Goal: Task Accomplishment & Management: Manage account settings

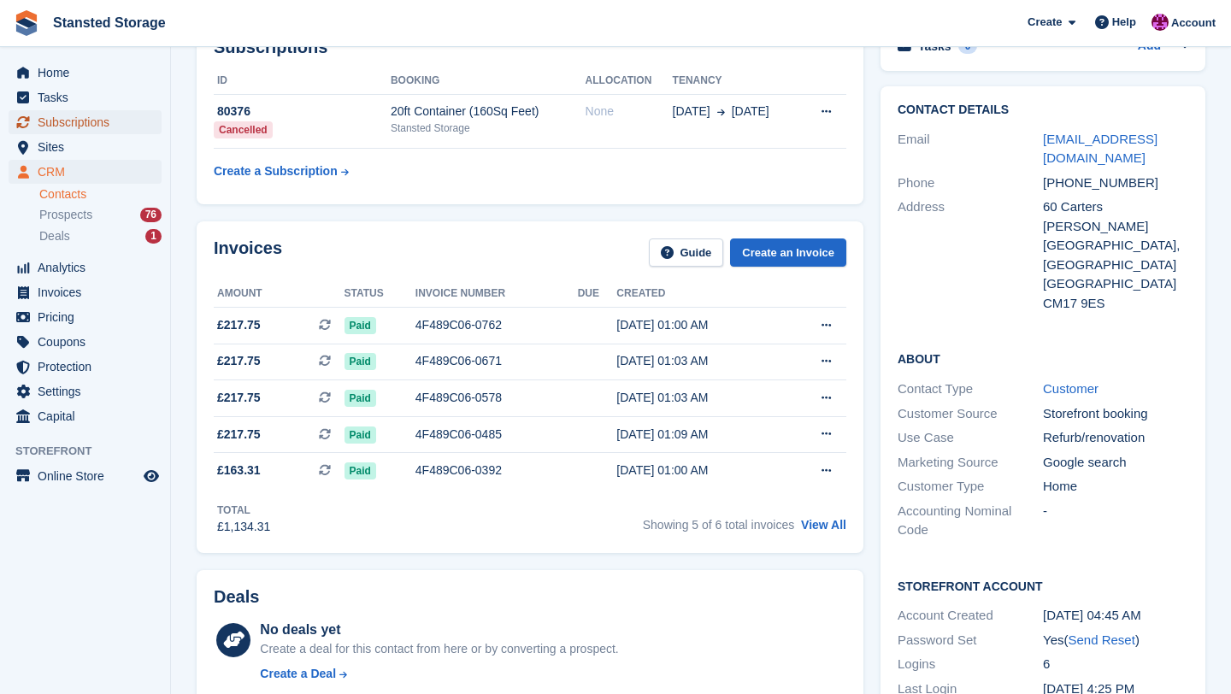
click at [102, 121] on span "Subscriptions" at bounding box center [89, 122] width 103 height 24
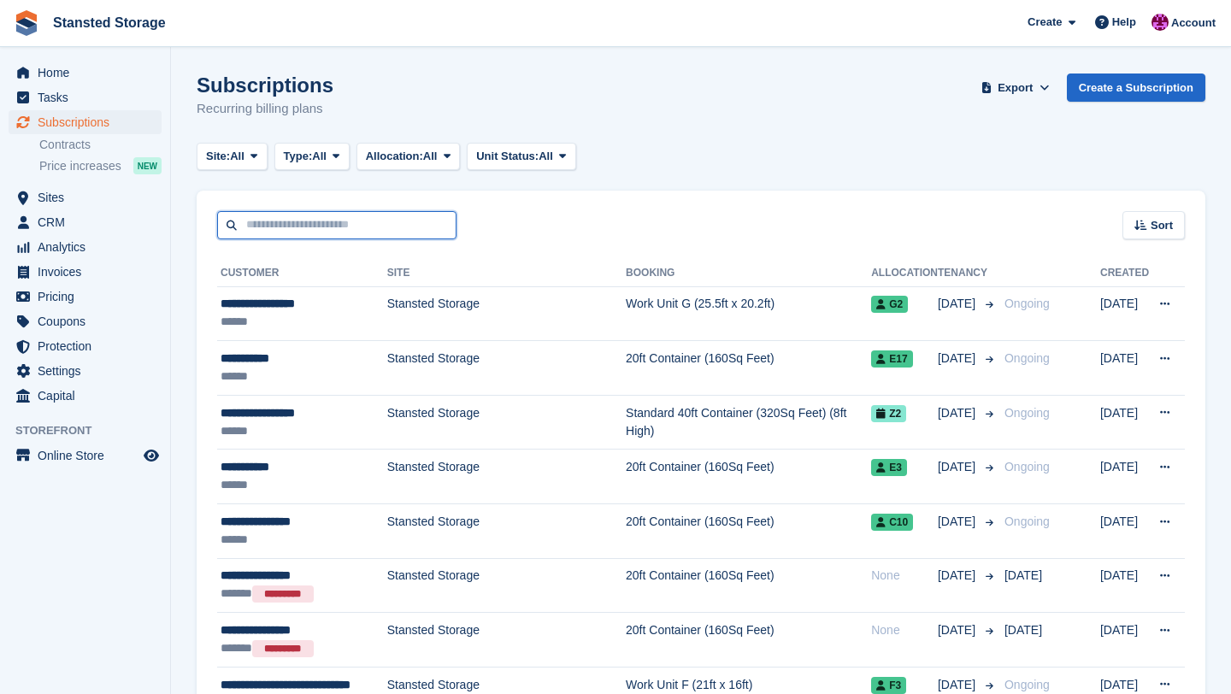
click at [281, 223] on input "text" at bounding box center [336, 225] width 239 height 28
type input "***"
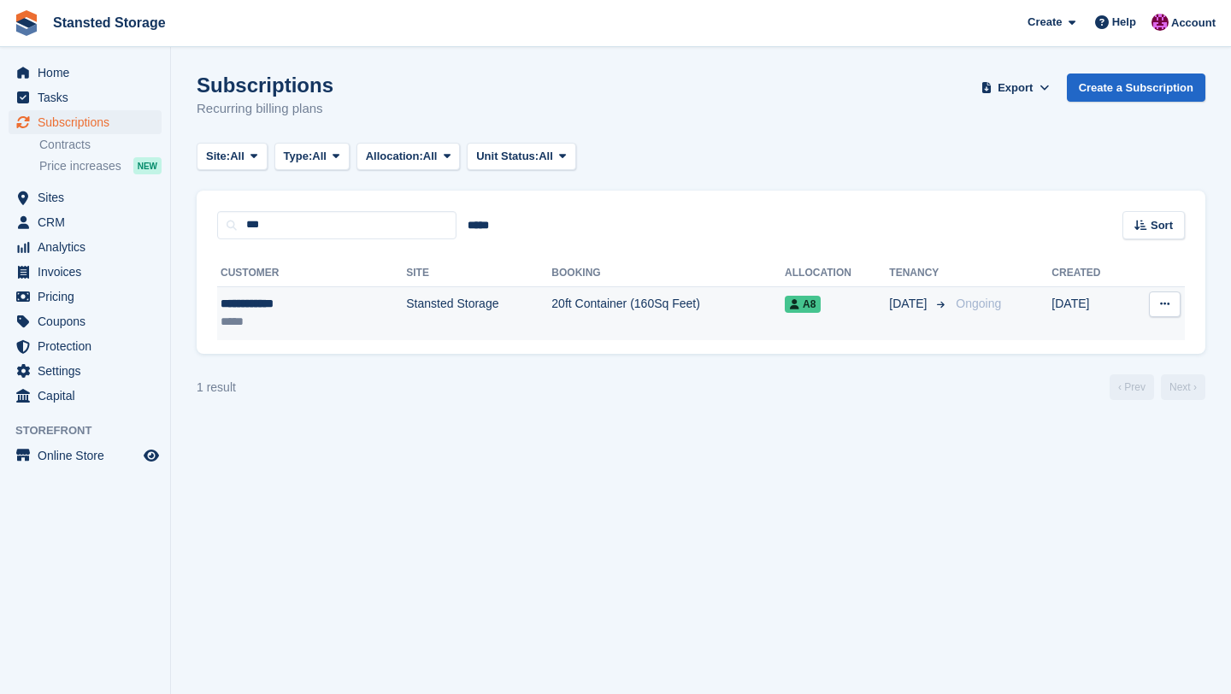
click at [406, 323] on td "Stansted Storage" at bounding box center [478, 313] width 145 height 54
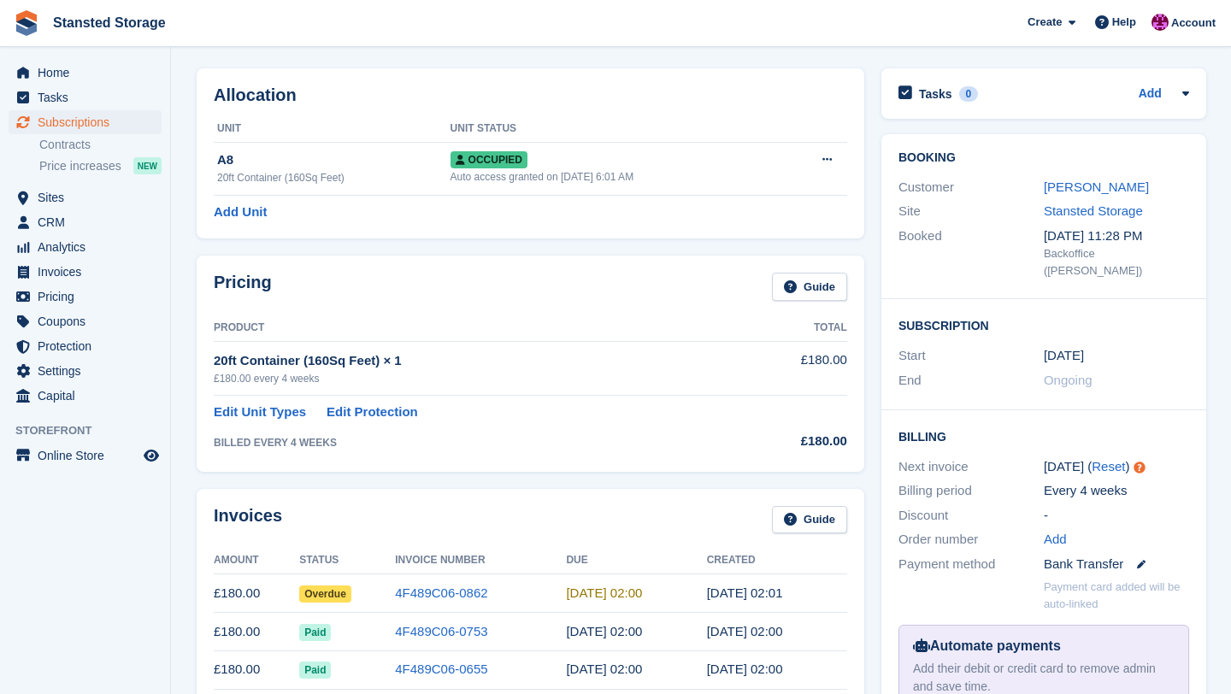
scroll to position [54, 0]
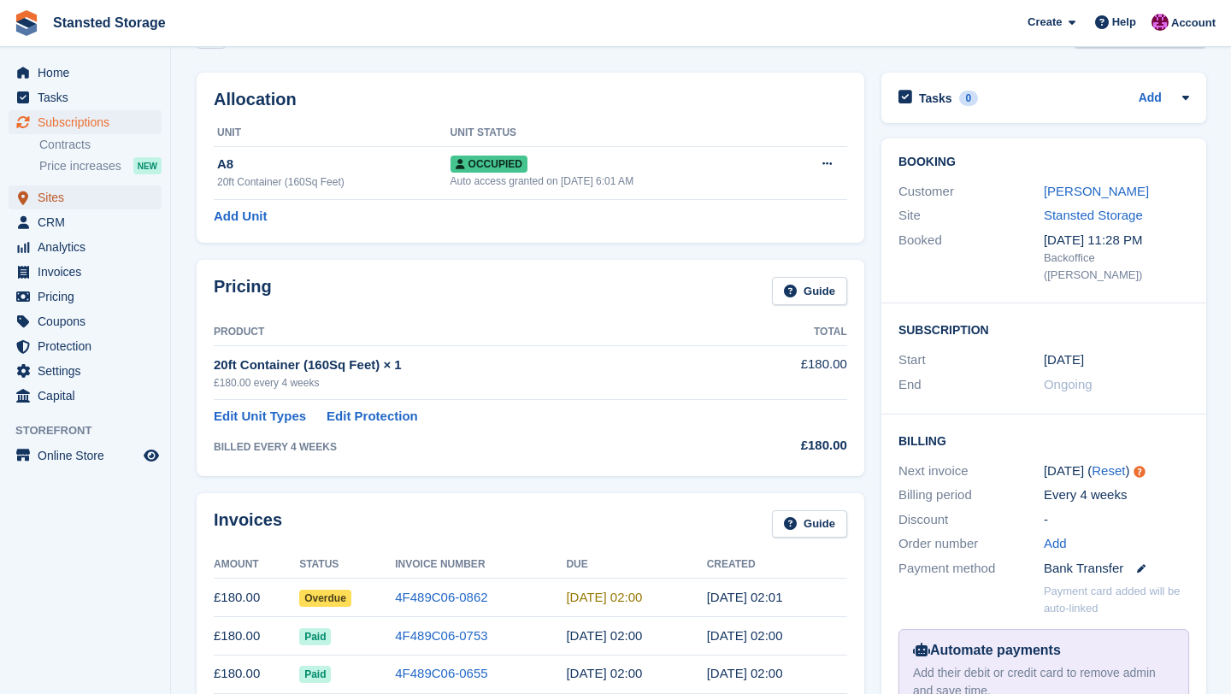
click at [106, 207] on span "Sites" at bounding box center [89, 198] width 103 height 24
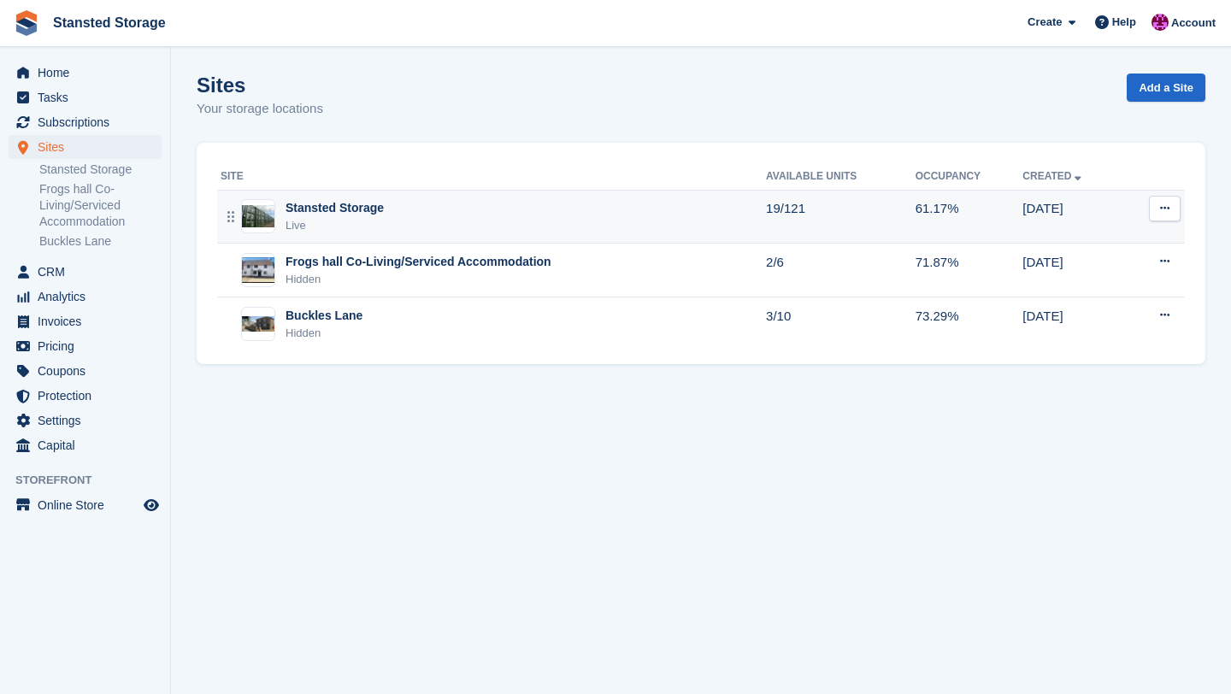
click at [296, 216] on div "Stansted Storage" at bounding box center [335, 208] width 98 height 18
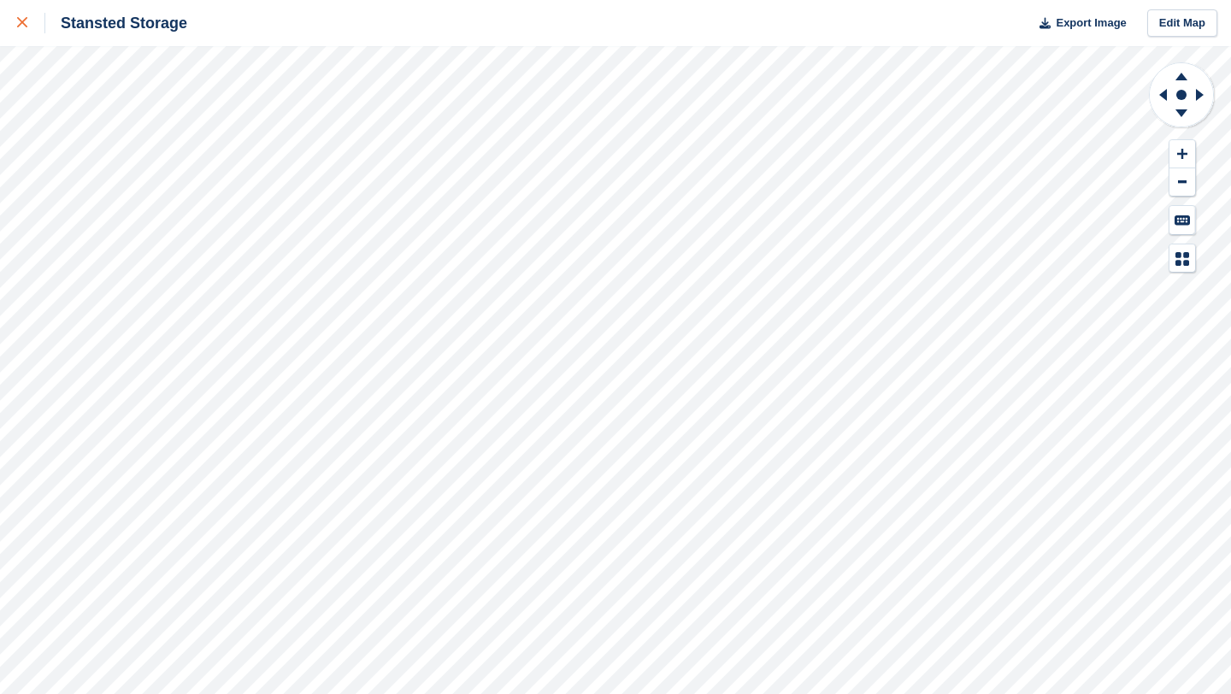
click at [20, 21] on icon at bounding box center [22, 22] width 10 height 10
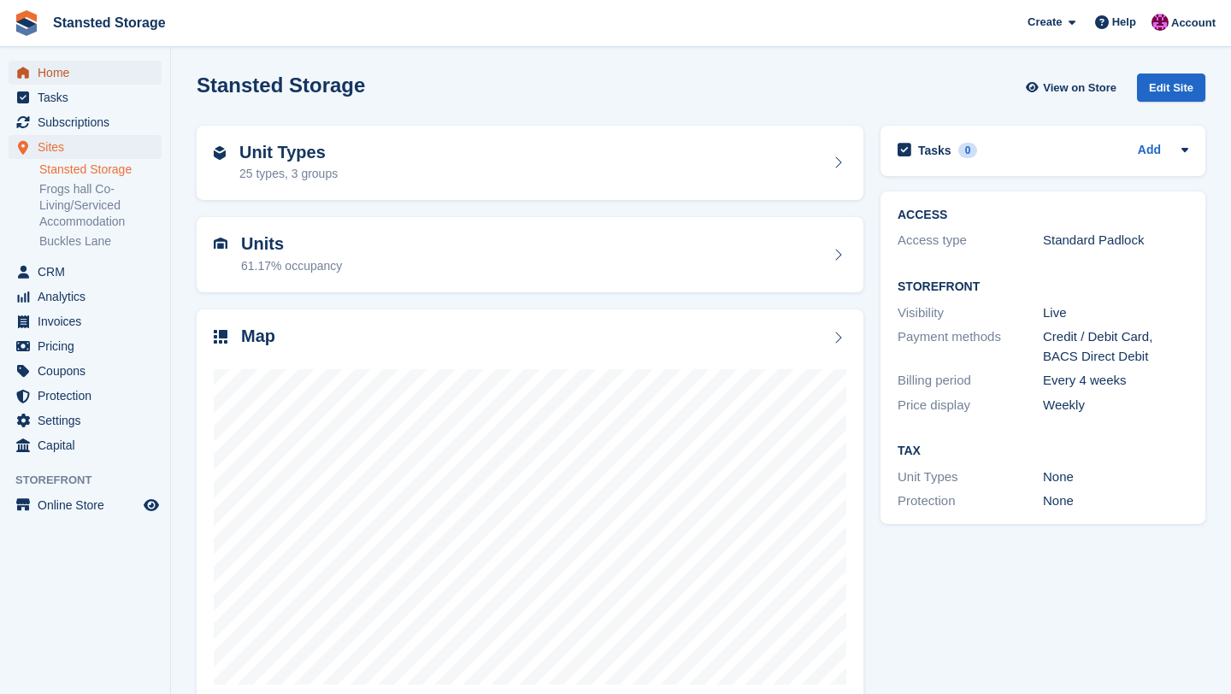
click at [78, 75] on span "Home" at bounding box center [89, 73] width 103 height 24
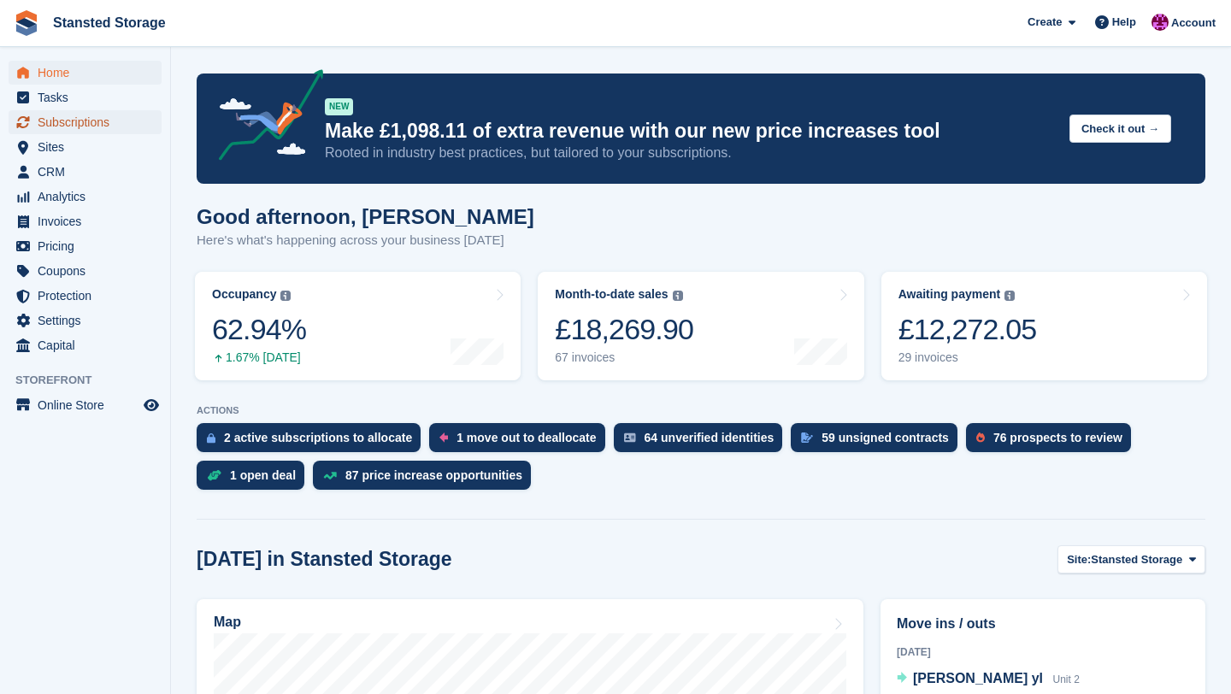
click at [119, 121] on span "Subscriptions" at bounding box center [89, 122] width 103 height 24
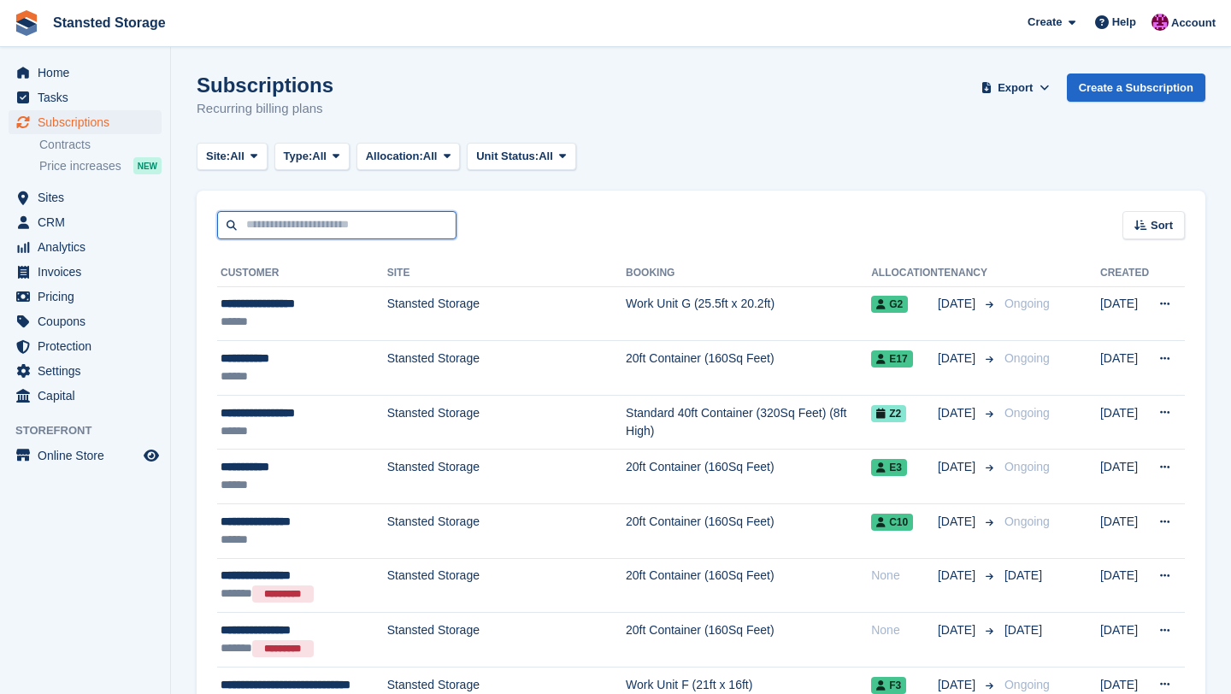
click at [307, 230] on input "text" at bounding box center [336, 225] width 239 height 28
type input "***"
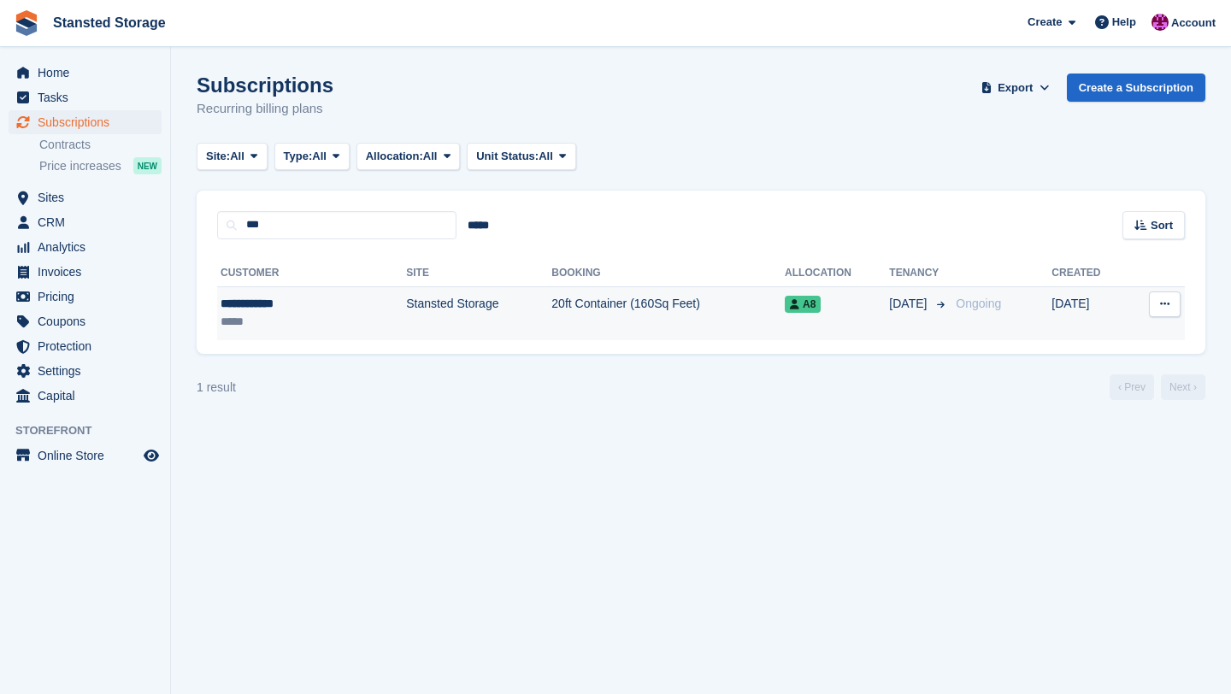
click at [674, 310] on td "20ft Container (160Sq Feet)" at bounding box center [668, 313] width 233 height 54
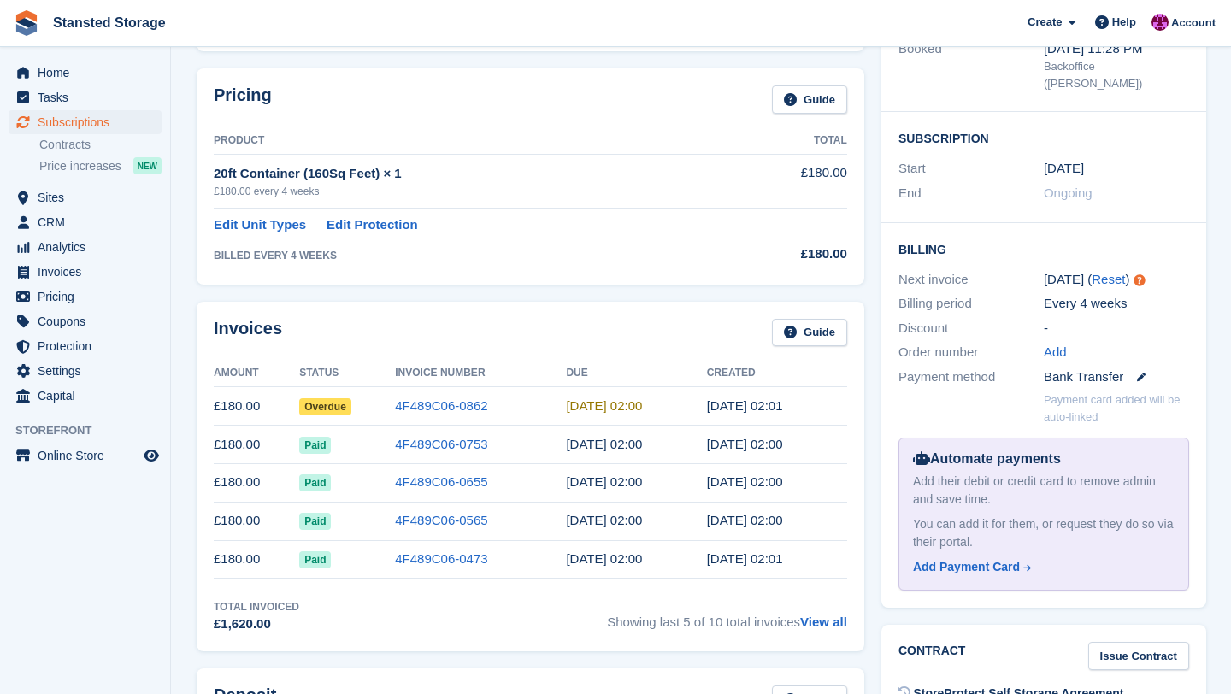
scroll to position [265, 0]
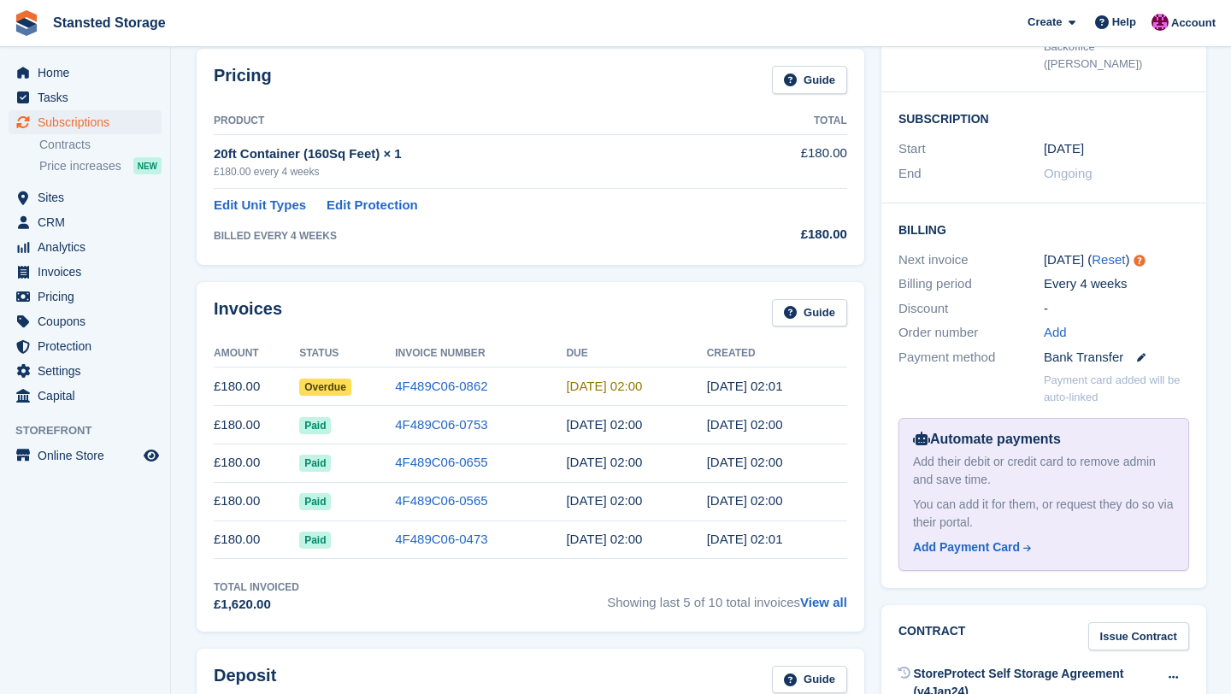
click at [341, 386] on span "Overdue" at bounding box center [325, 387] width 52 height 17
click at [409, 387] on link "4F489C06-0862" at bounding box center [441, 386] width 92 height 15
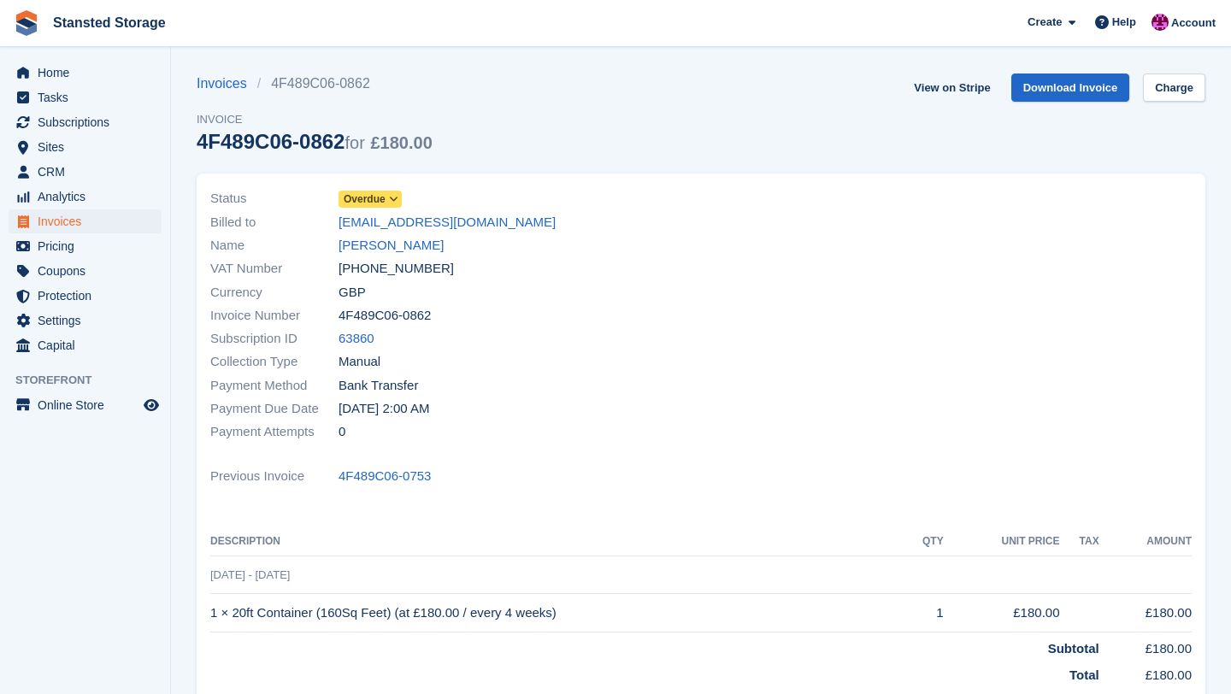
click at [398, 203] on icon at bounding box center [393, 199] width 9 height 10
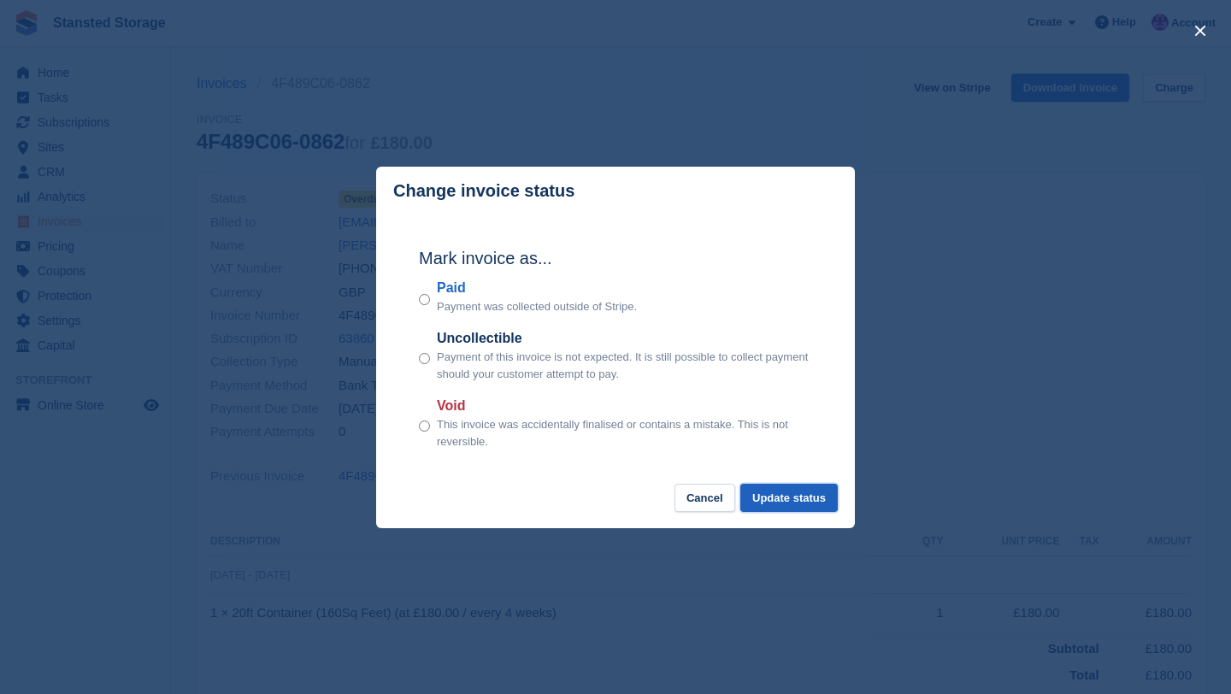
click at [808, 502] on button "Update status" at bounding box center [789, 498] width 97 height 28
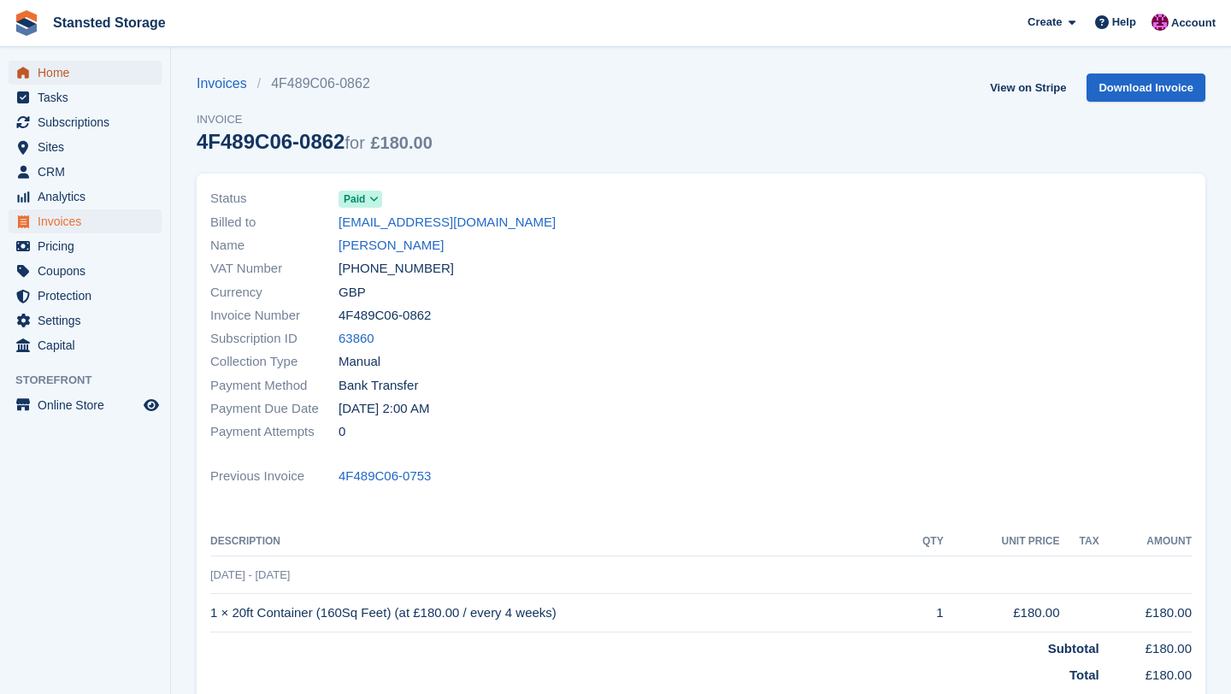
click at [86, 80] on span "Home" at bounding box center [89, 73] width 103 height 24
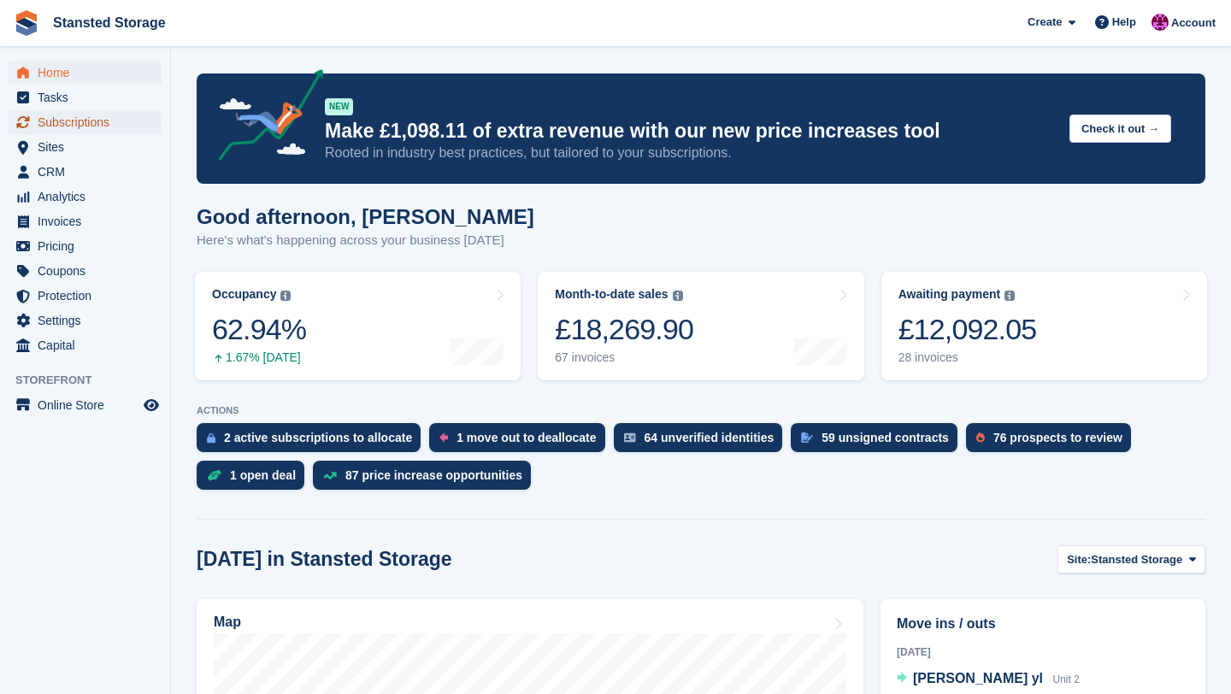
click at [93, 115] on span "Subscriptions" at bounding box center [89, 122] width 103 height 24
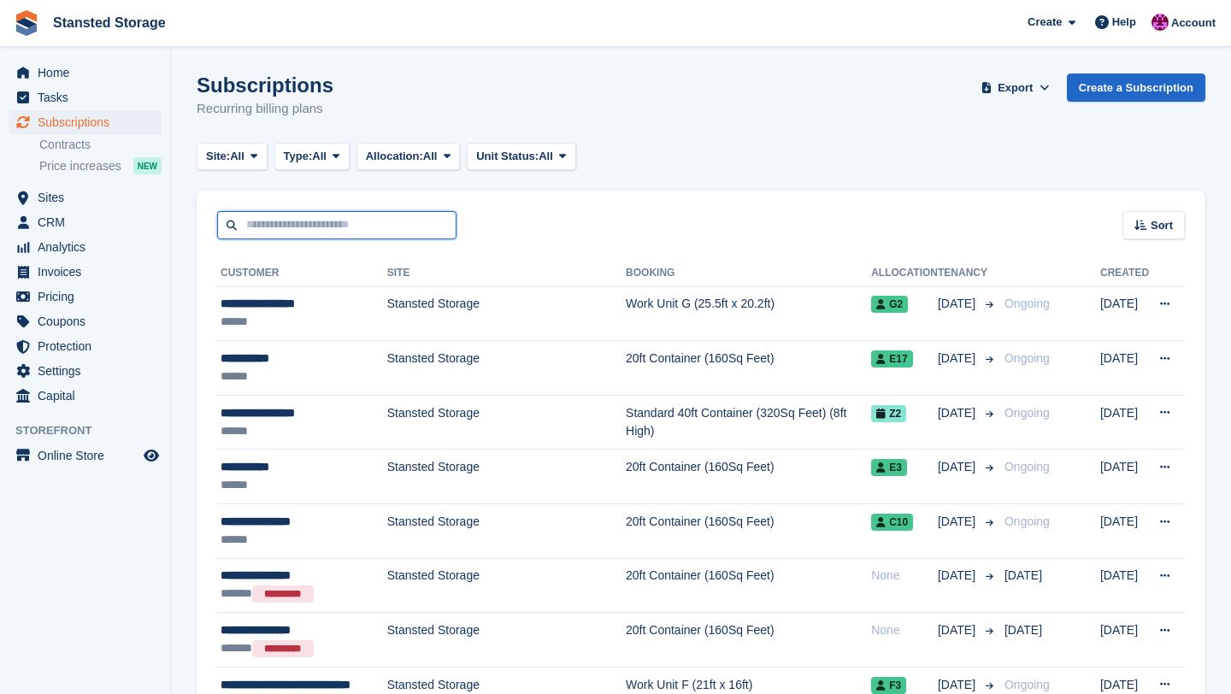
click at [322, 221] on input "text" at bounding box center [336, 225] width 239 height 28
type input "*****"
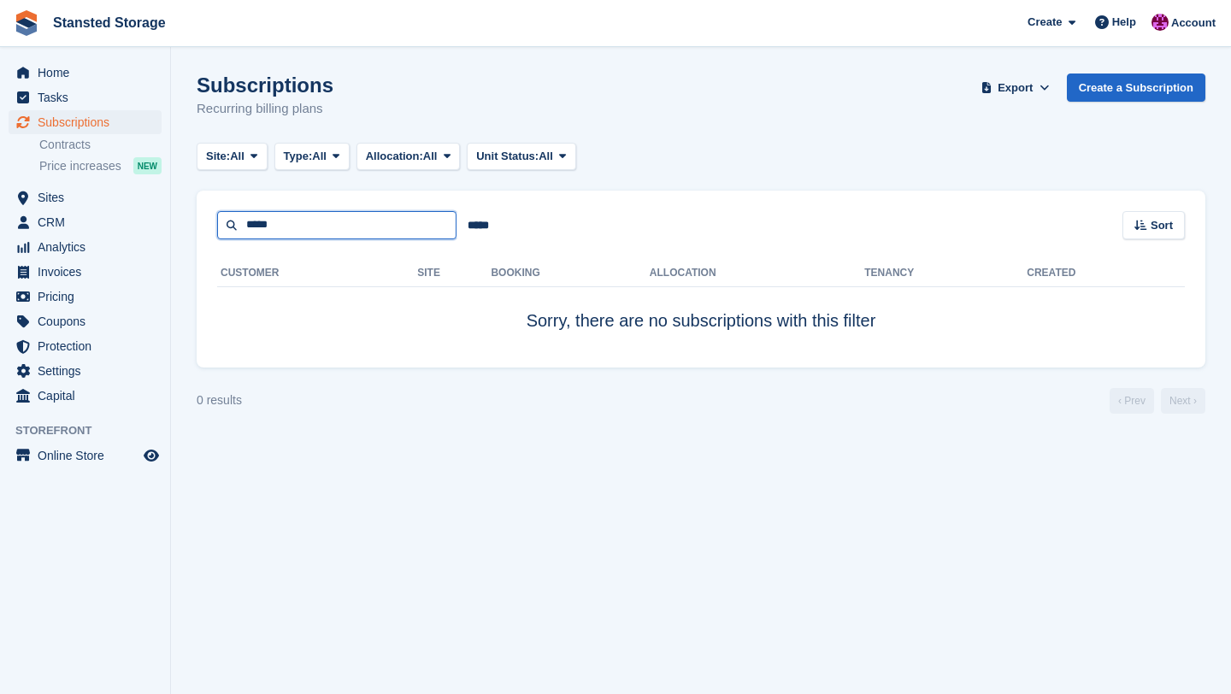
click at [287, 229] on input "*****" at bounding box center [336, 225] width 239 height 28
type input "*"
type input "****"
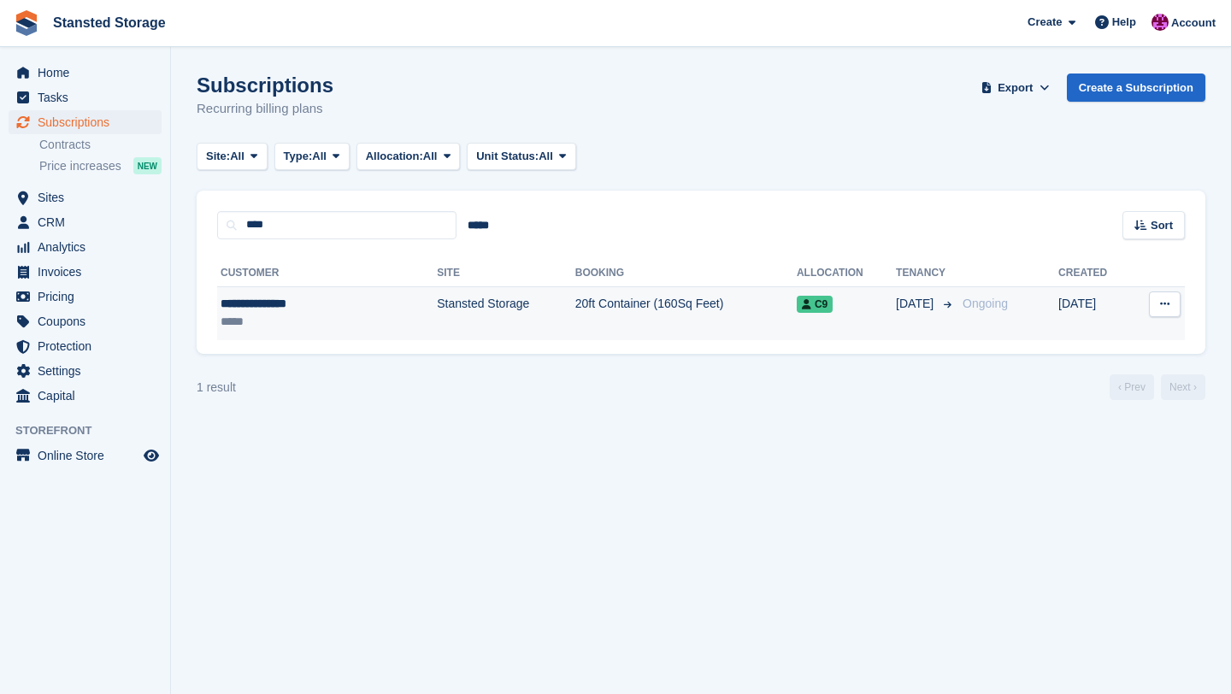
click at [358, 304] on div "**********" at bounding box center [293, 304] width 144 height 18
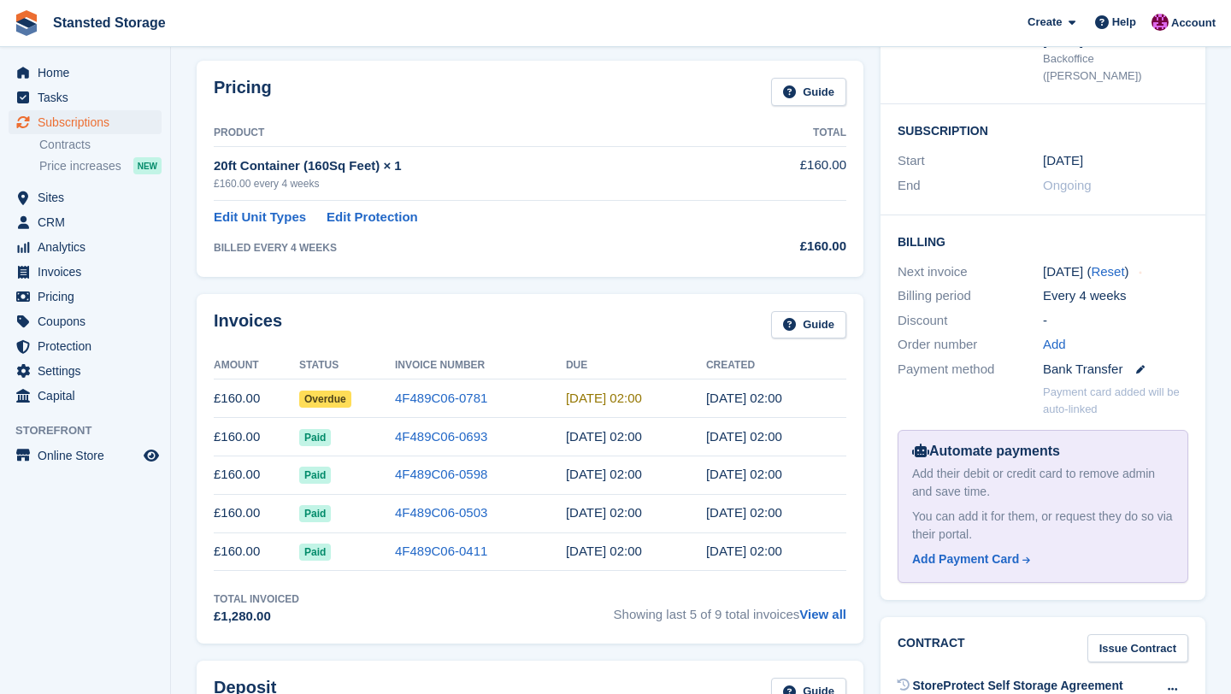
scroll to position [255, 0]
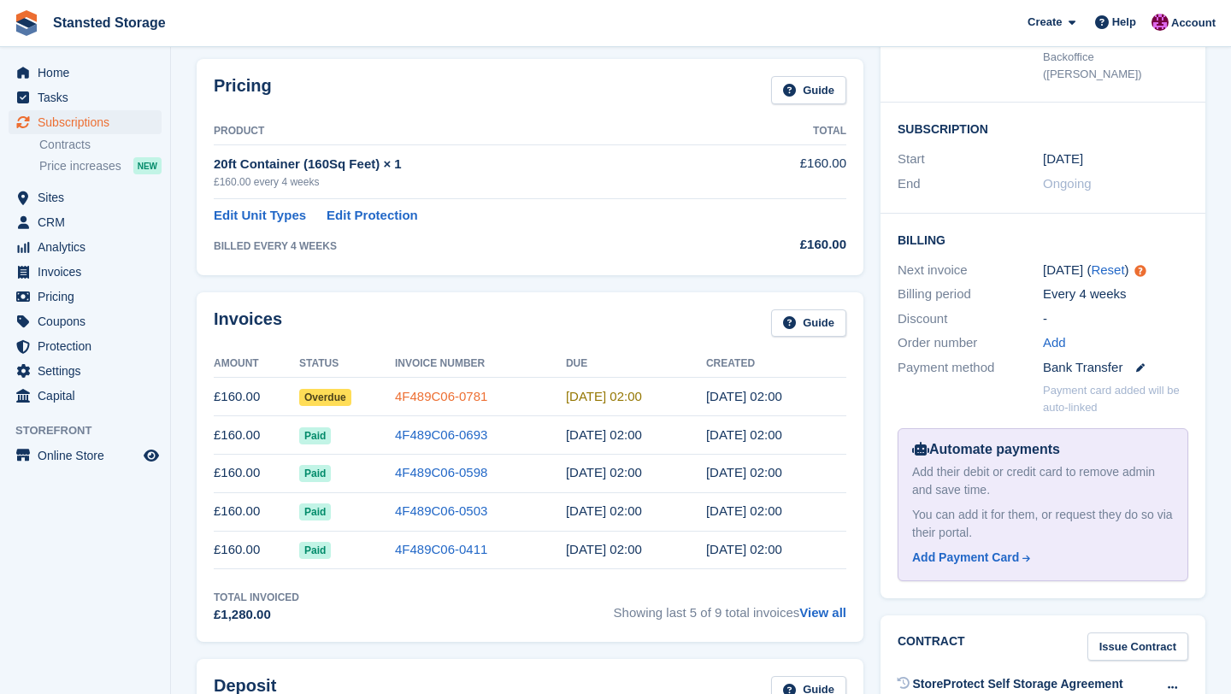
click at [419, 399] on link "4F489C06-0781" at bounding box center [441, 396] width 92 height 15
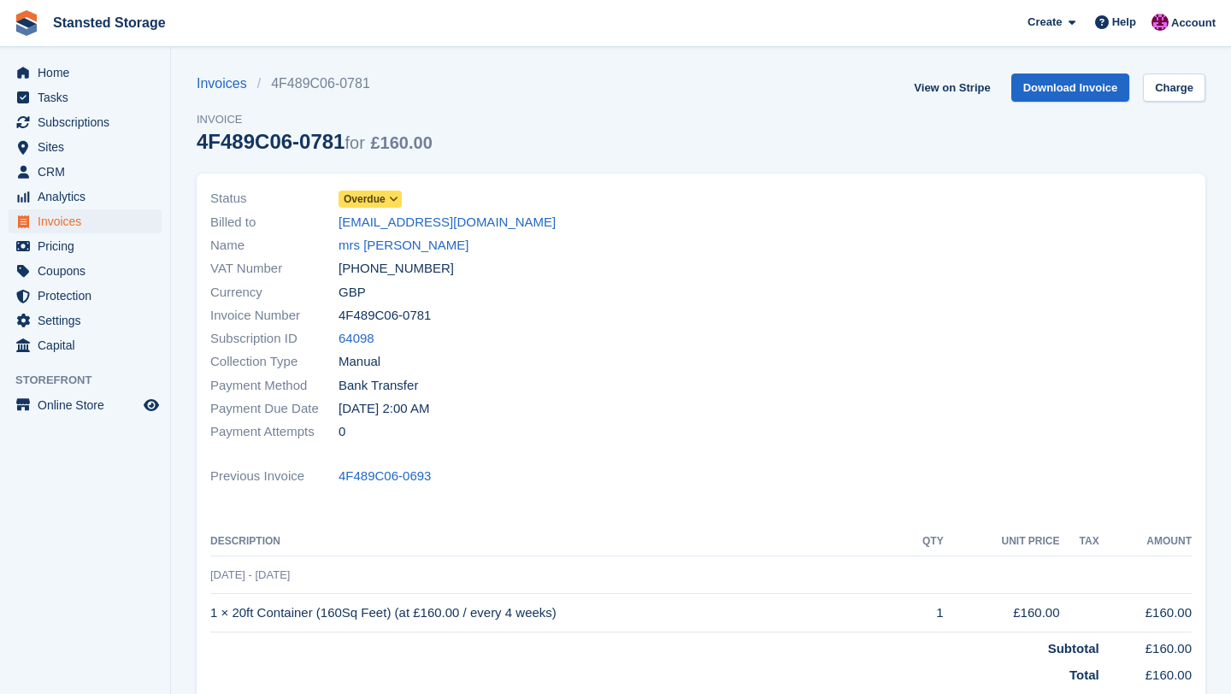
click at [399, 204] on icon at bounding box center [393, 199] width 9 height 10
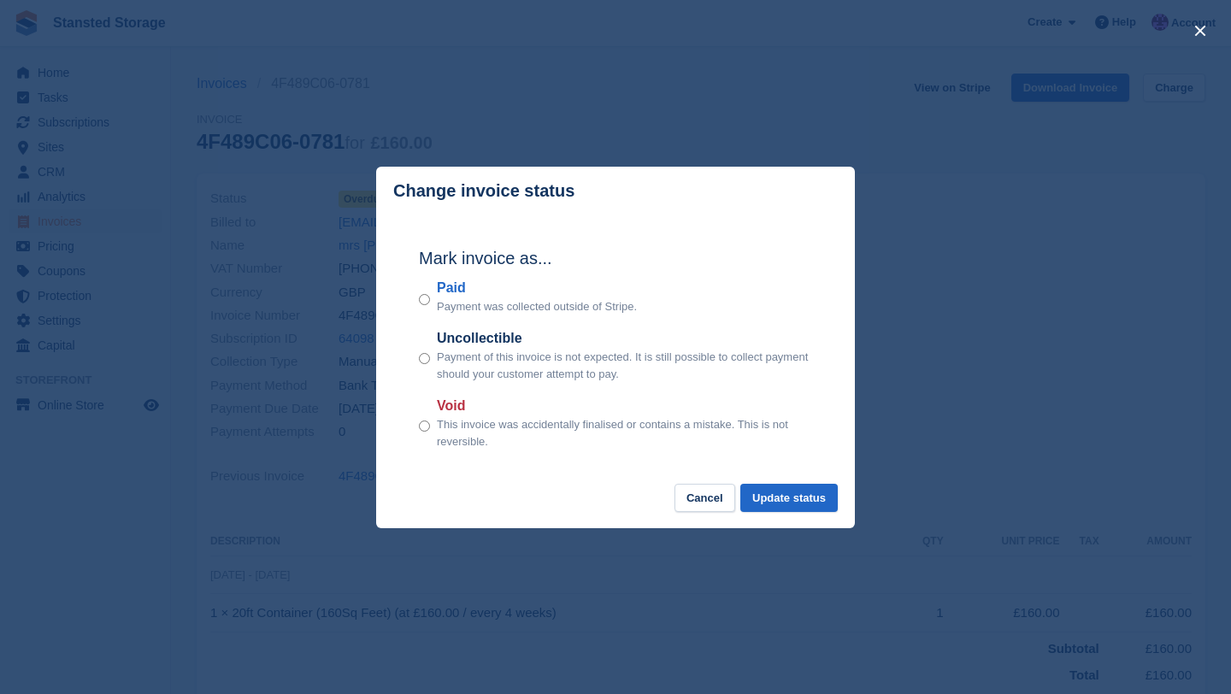
click at [430, 302] on div "Paid Payment was collected outside of Stripe." at bounding box center [615, 297] width 393 height 38
click at [778, 499] on button "Update status" at bounding box center [789, 498] width 97 height 28
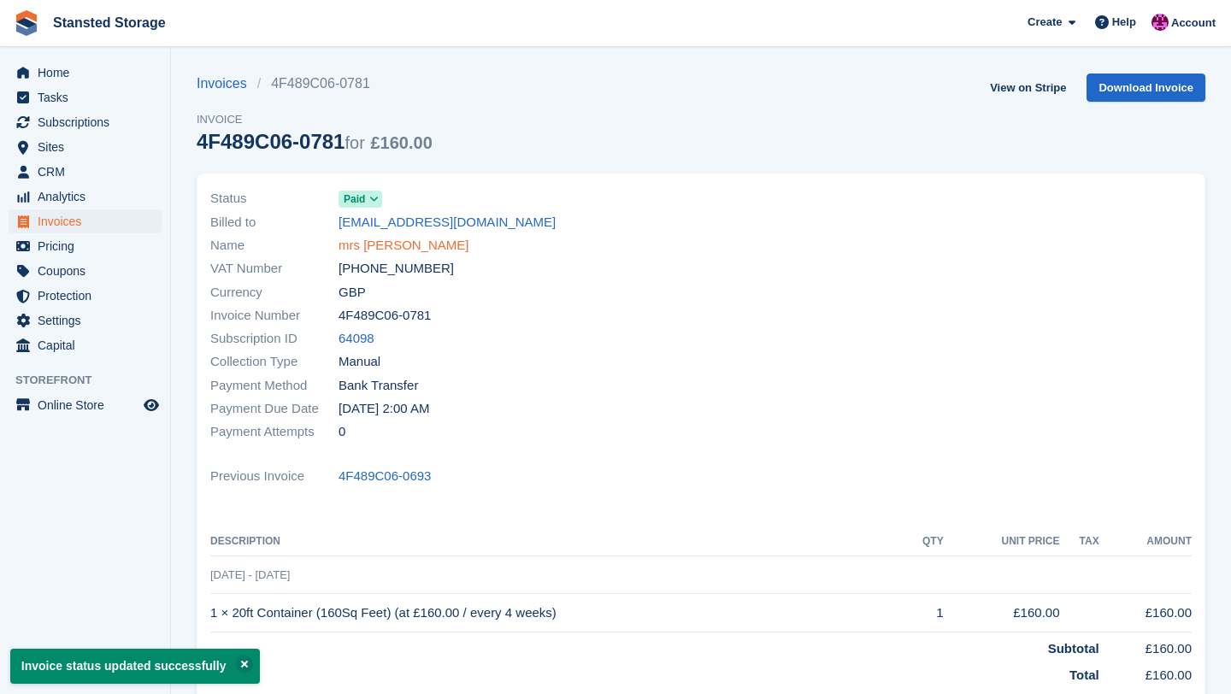
click at [416, 242] on link "mrs l mallaghan" at bounding box center [404, 246] width 131 height 20
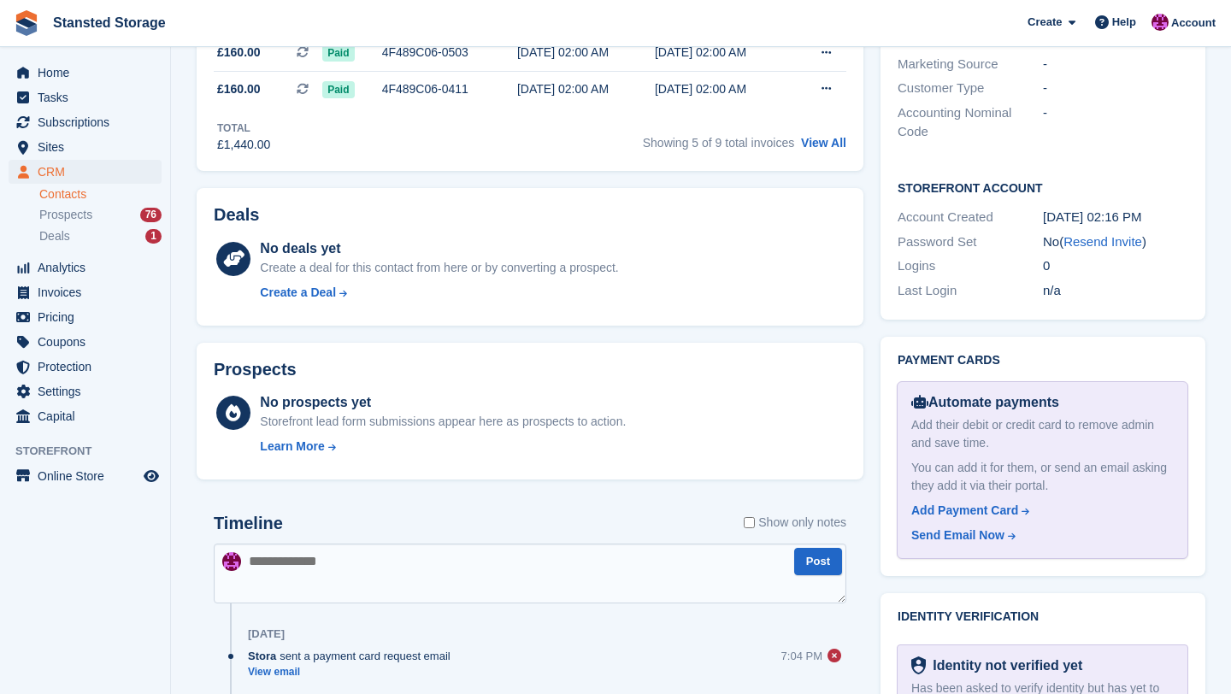
scroll to position [660, 0]
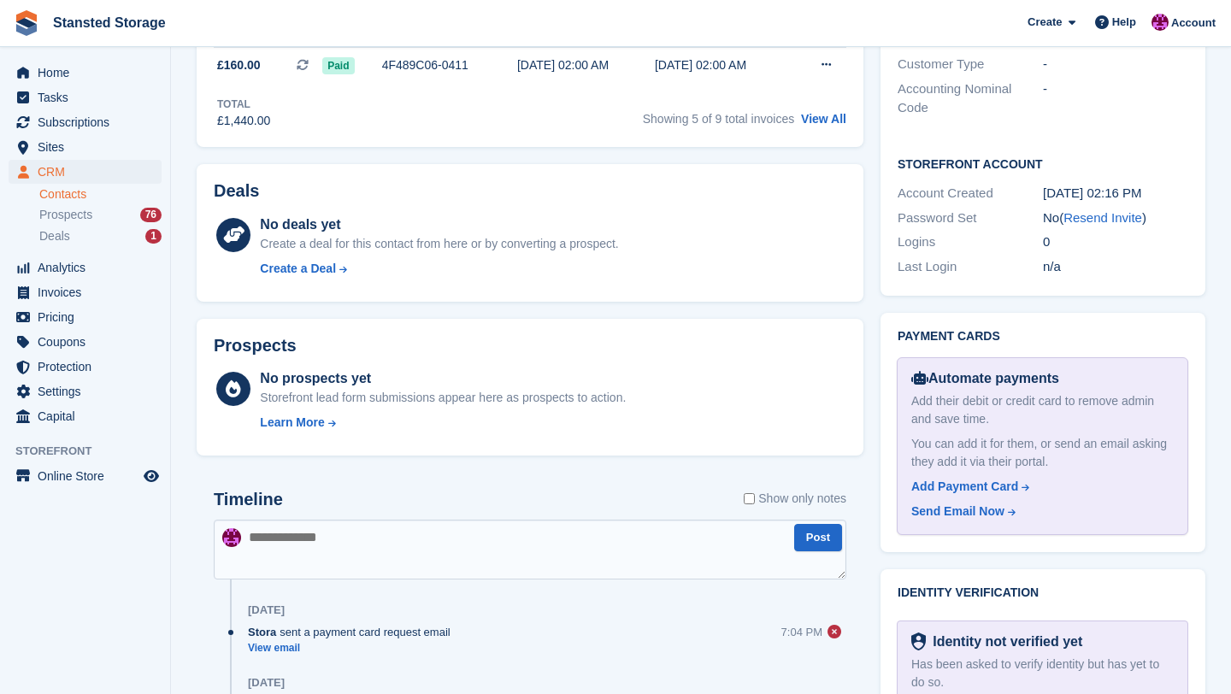
click at [316, 553] on textarea at bounding box center [530, 550] width 633 height 60
click at [317, 537] on textarea "**********" at bounding box center [530, 550] width 633 height 60
click at [540, 540] on textarea "**********" at bounding box center [530, 550] width 633 height 60
type textarea "**********"
click at [815, 544] on button "Post" at bounding box center [818, 538] width 48 height 28
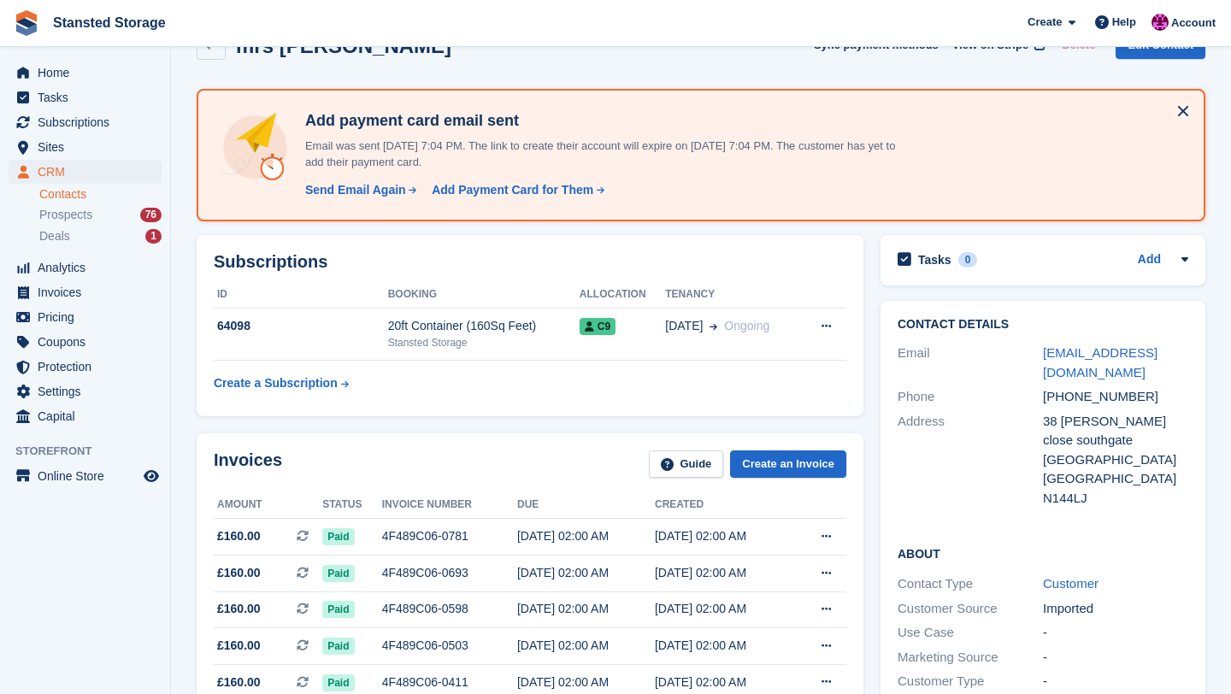
scroll to position [39, 0]
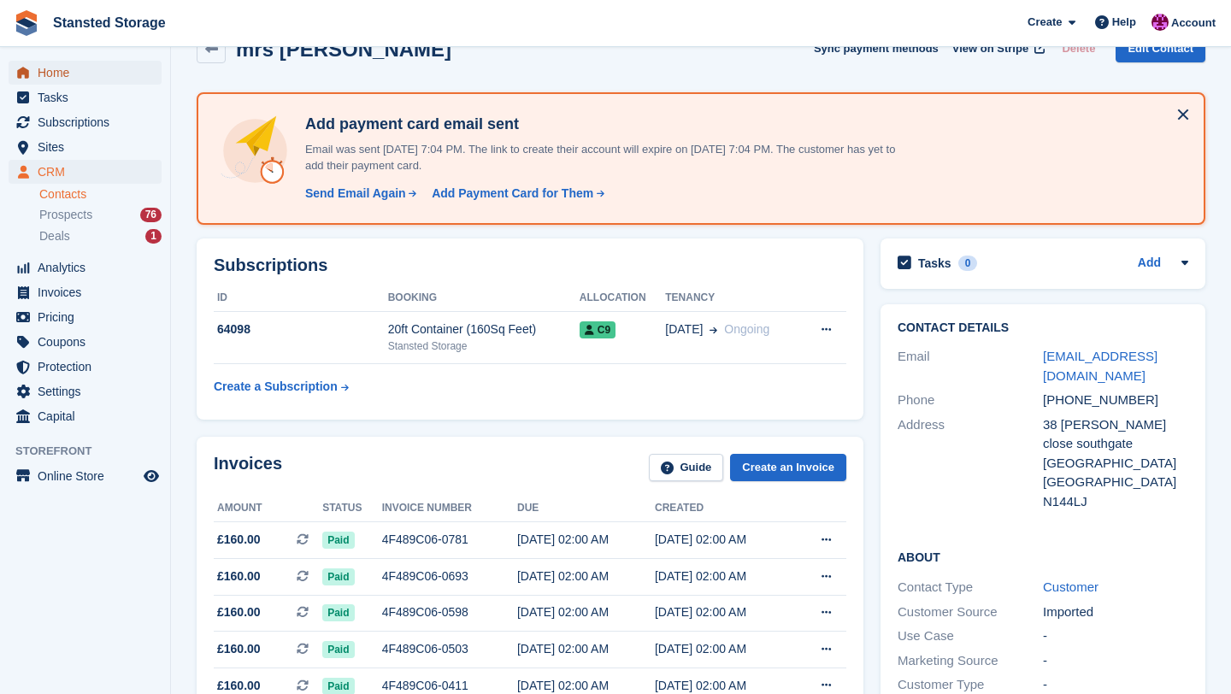
click at [73, 75] on span "Home" at bounding box center [89, 73] width 103 height 24
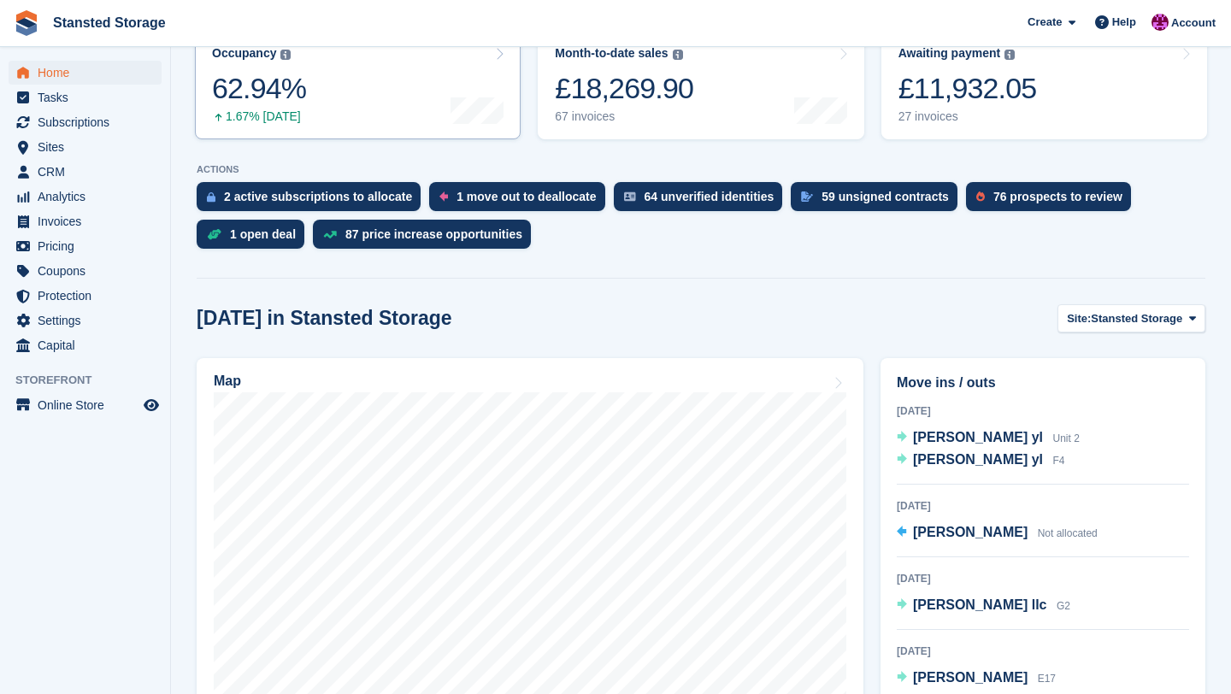
scroll to position [247, 0]
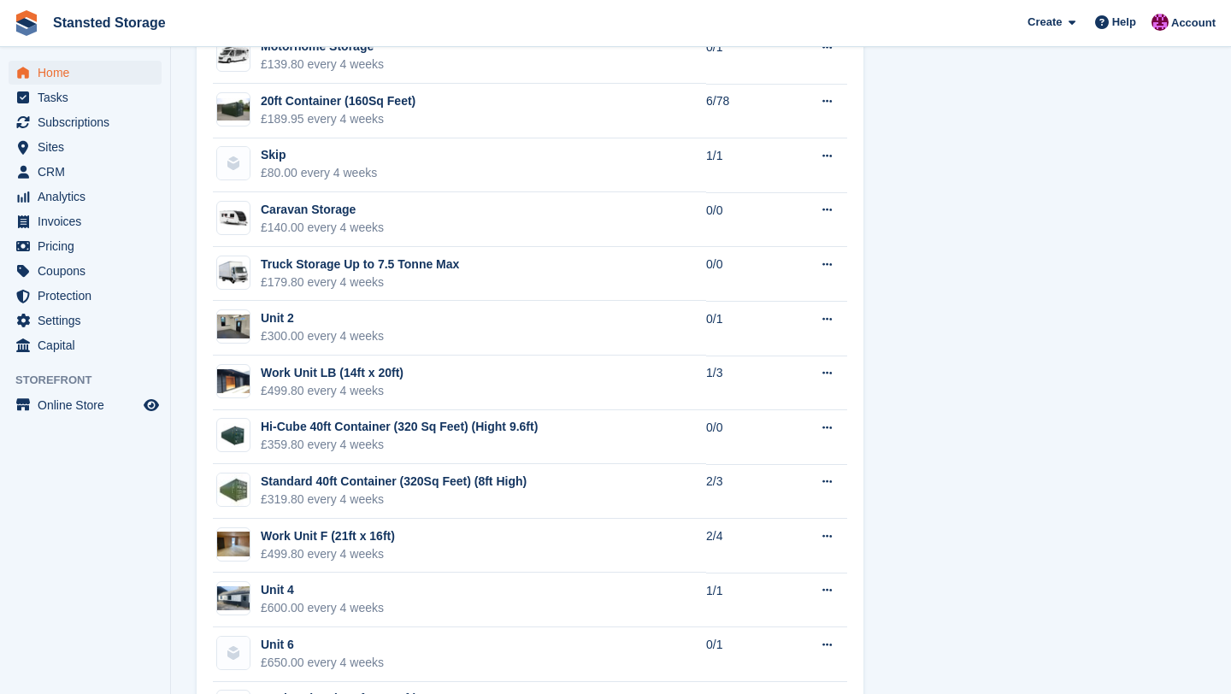
scroll to position [1579, 0]
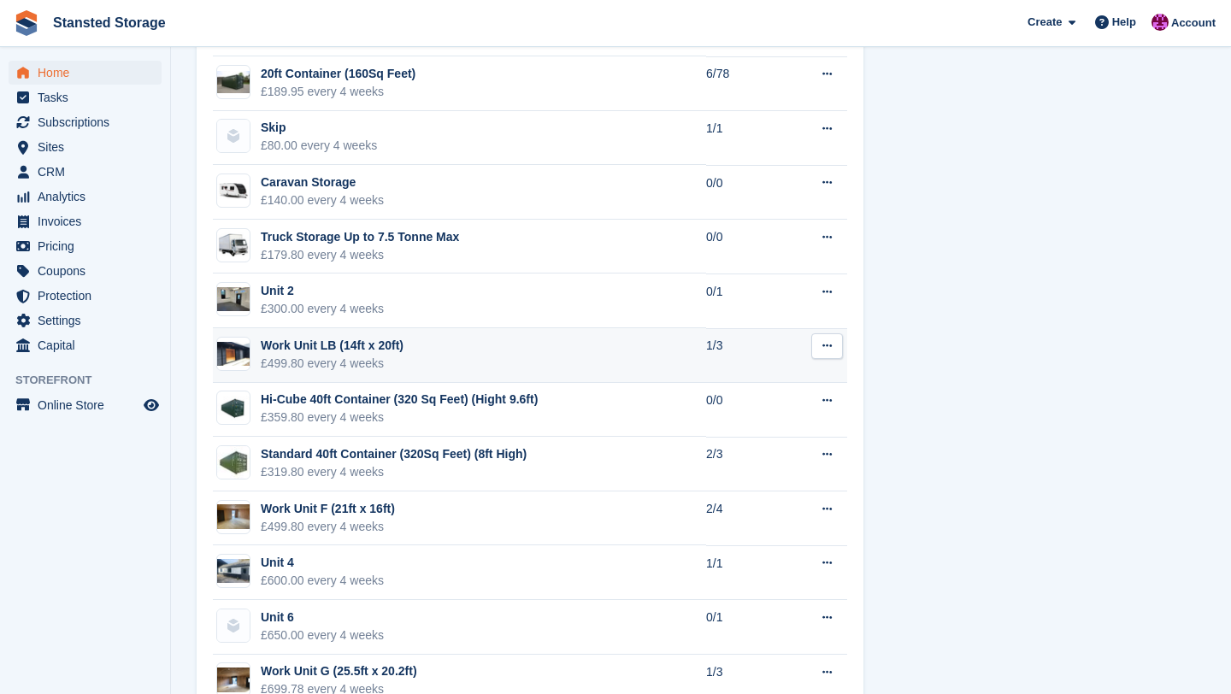
click at [827, 347] on icon at bounding box center [827, 345] width 9 height 11
click at [672, 344] on td "Work Unit LB (14ft x 20ft) £499.80 every 4 weeks" at bounding box center [459, 355] width 493 height 55
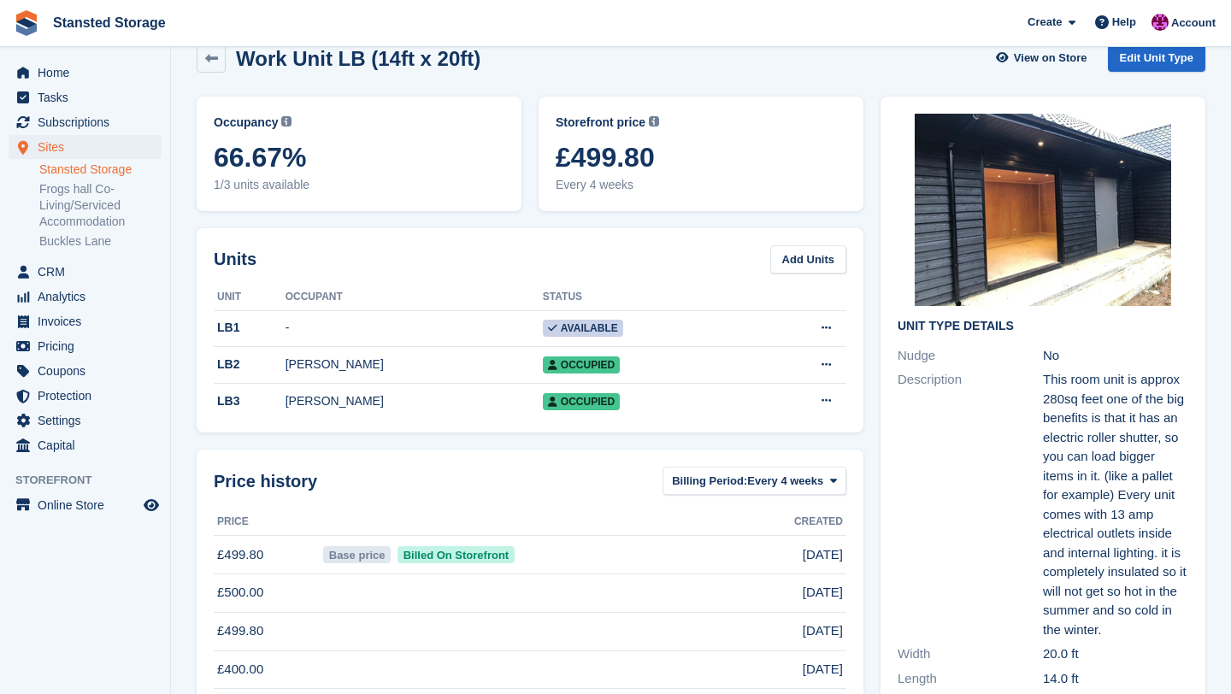
scroll to position [28, 0]
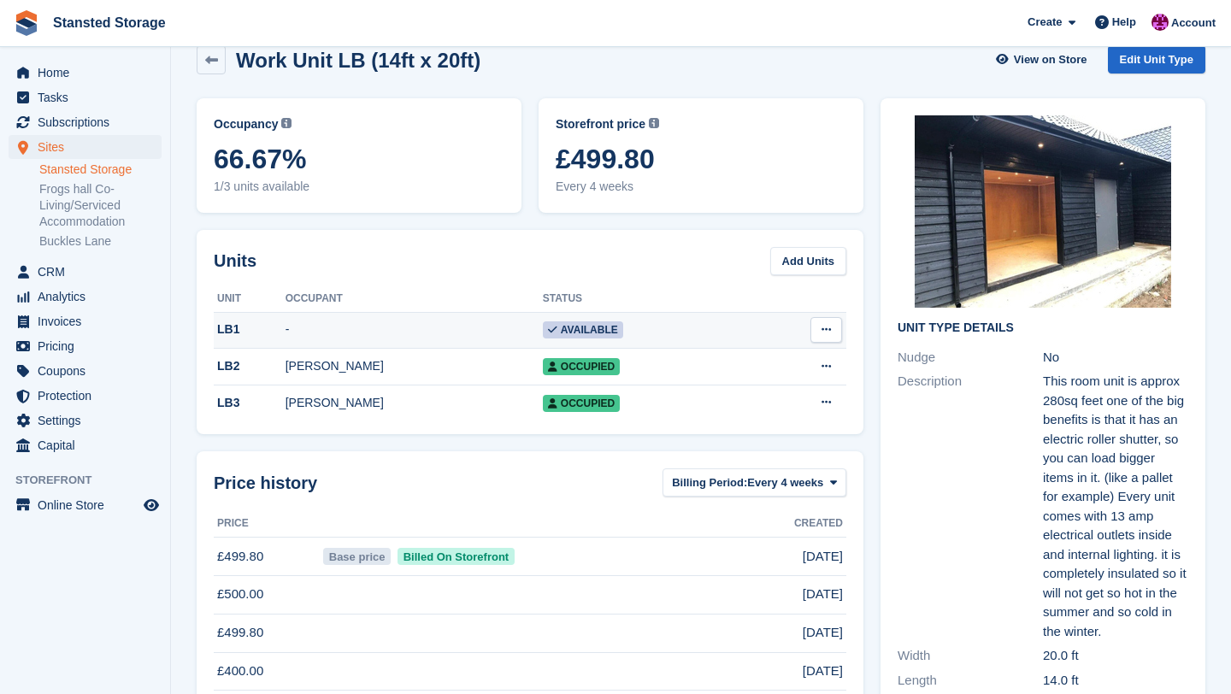
click at [816, 332] on button at bounding box center [827, 330] width 32 height 26
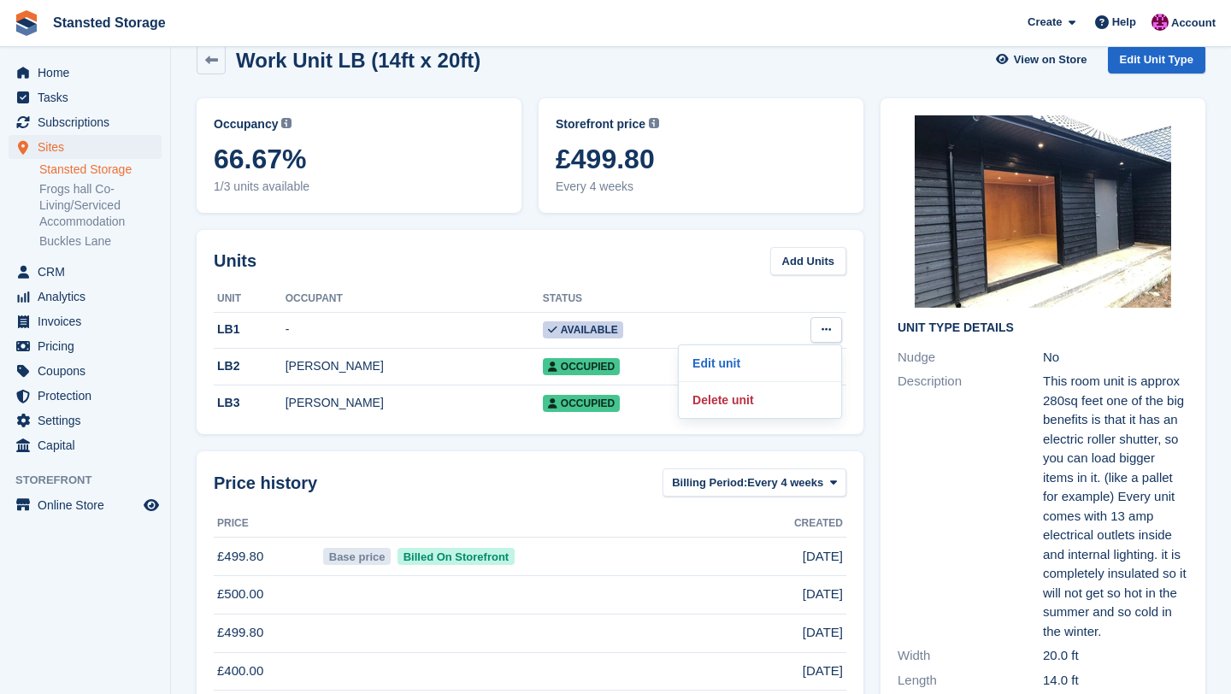
click at [575, 505] on div "Price history Billing Period: Every 4 weeks Every 4 weeks Price Created £499.80…" at bounding box center [530, 599] width 667 height 294
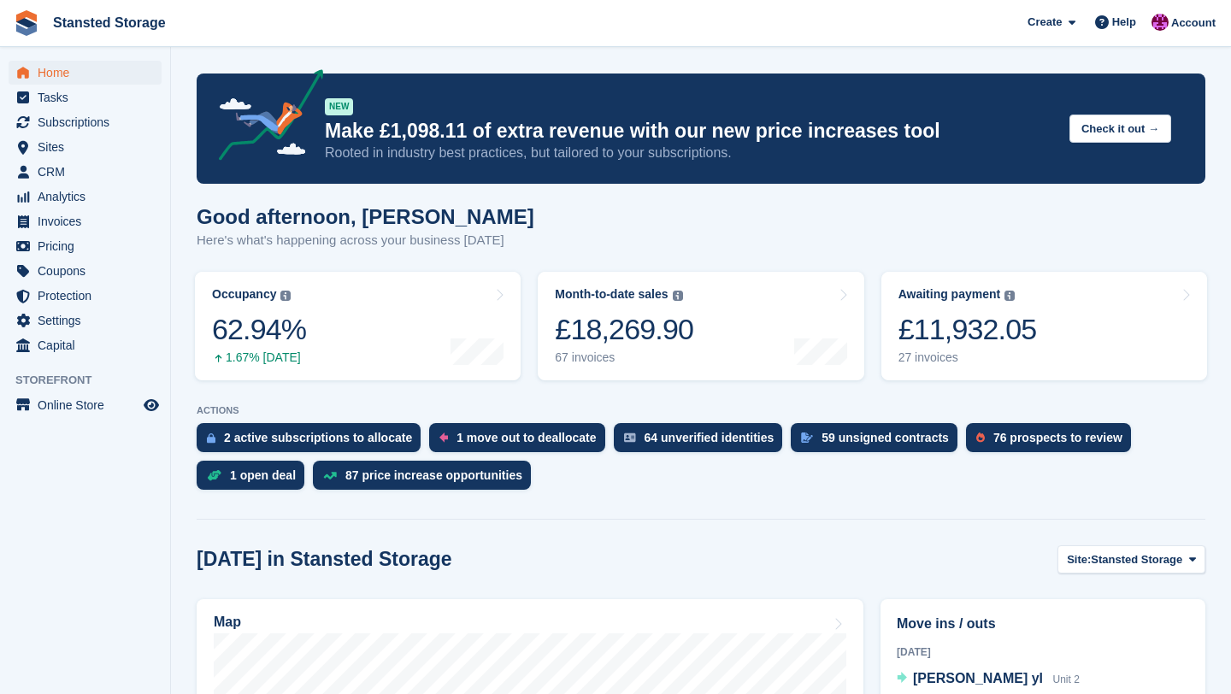
scroll to position [1579, 0]
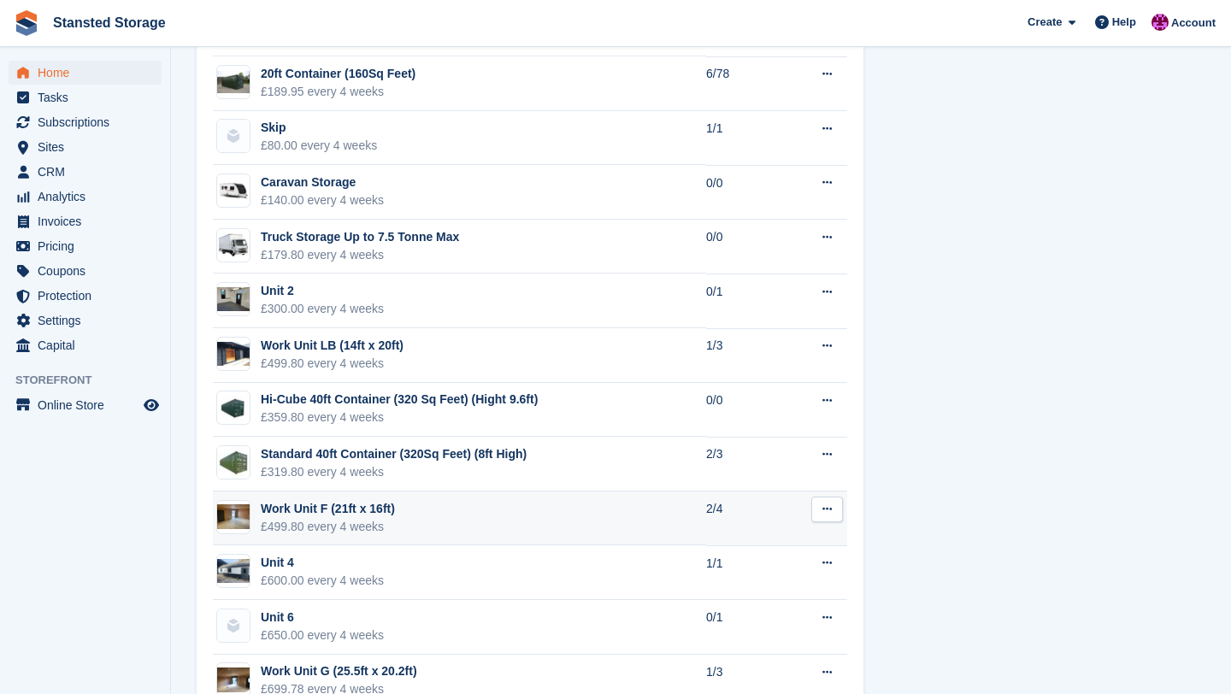
click at [661, 532] on td "Work Unit F (21ft x 16ft) £499.80 every 4 weeks" at bounding box center [459, 519] width 493 height 55
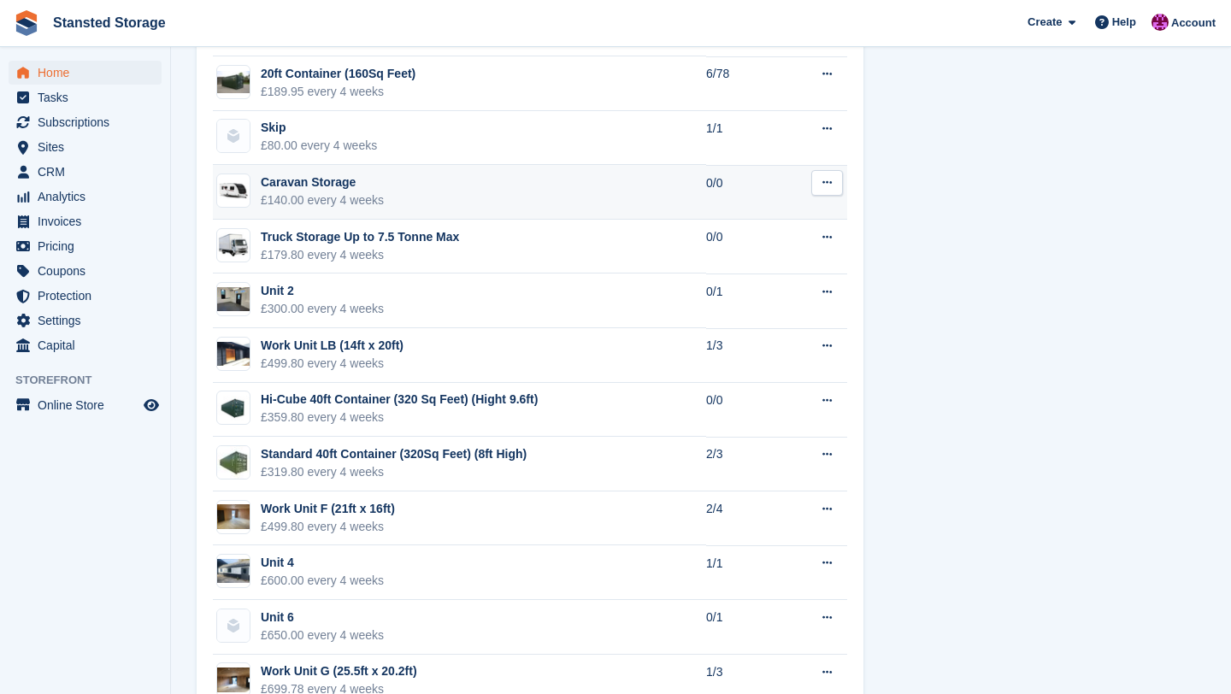
scroll to position [1579, 0]
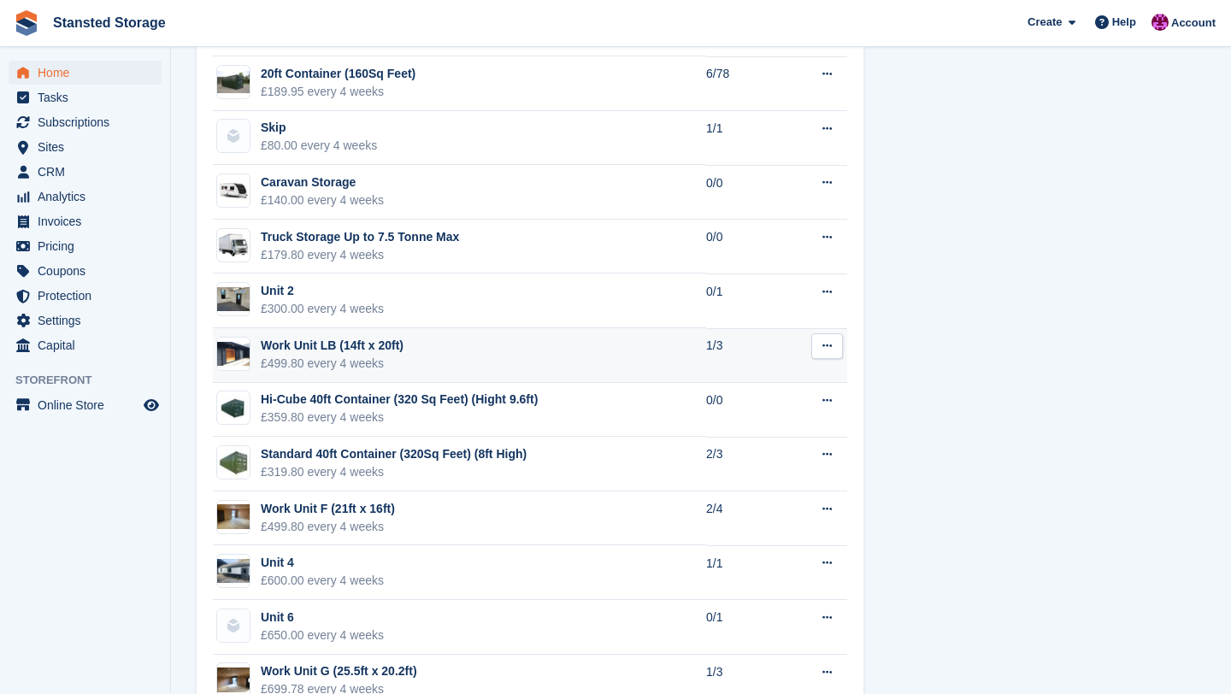
click at [814, 353] on button at bounding box center [828, 347] width 32 height 26
click at [767, 376] on p "Edit unit type" at bounding box center [761, 380] width 149 height 22
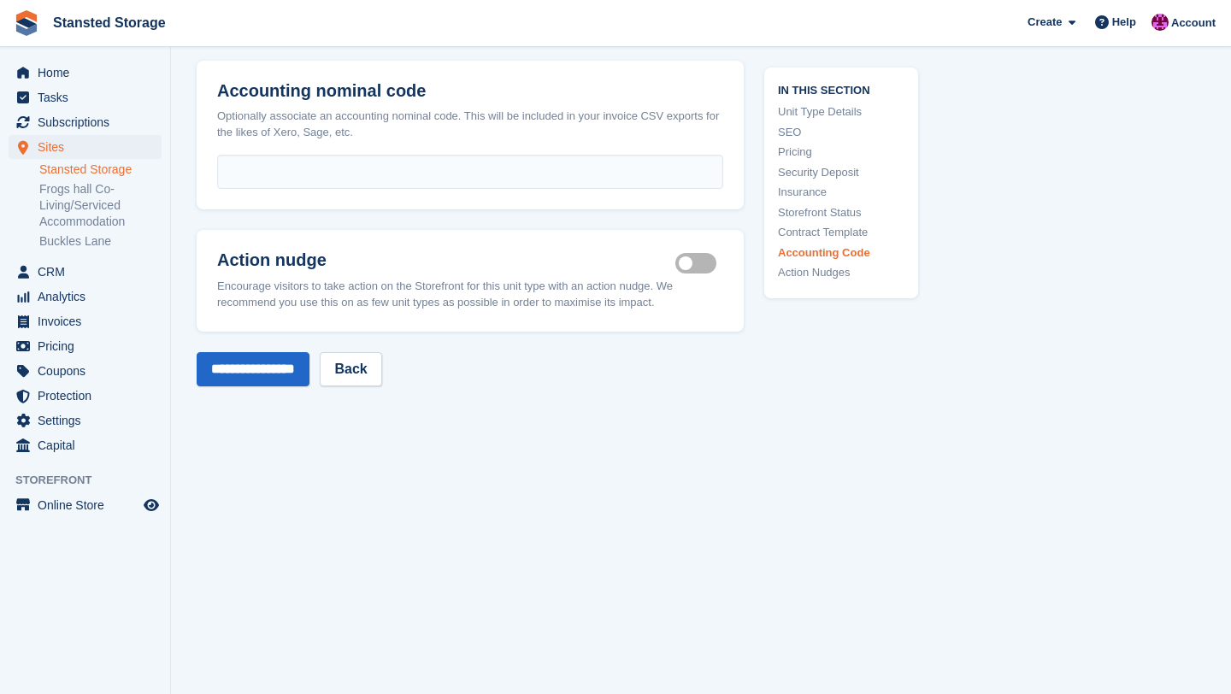
scroll to position [3285, 0]
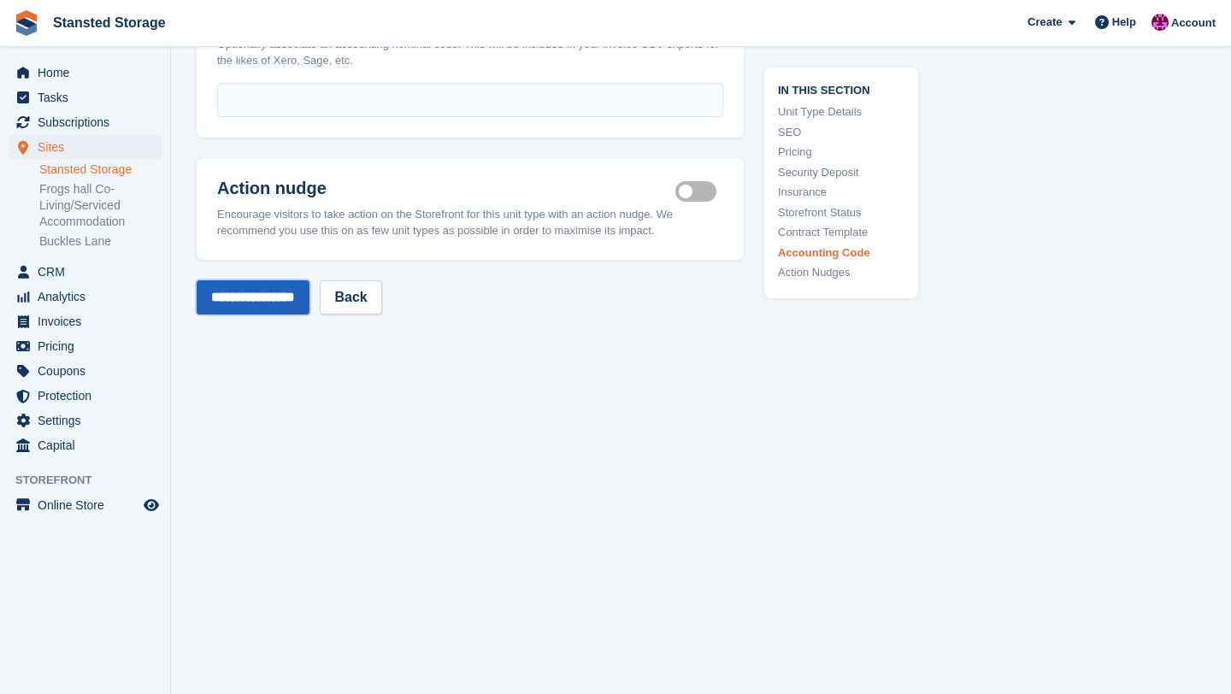
click at [239, 291] on input "**********" at bounding box center [253, 297] width 113 height 34
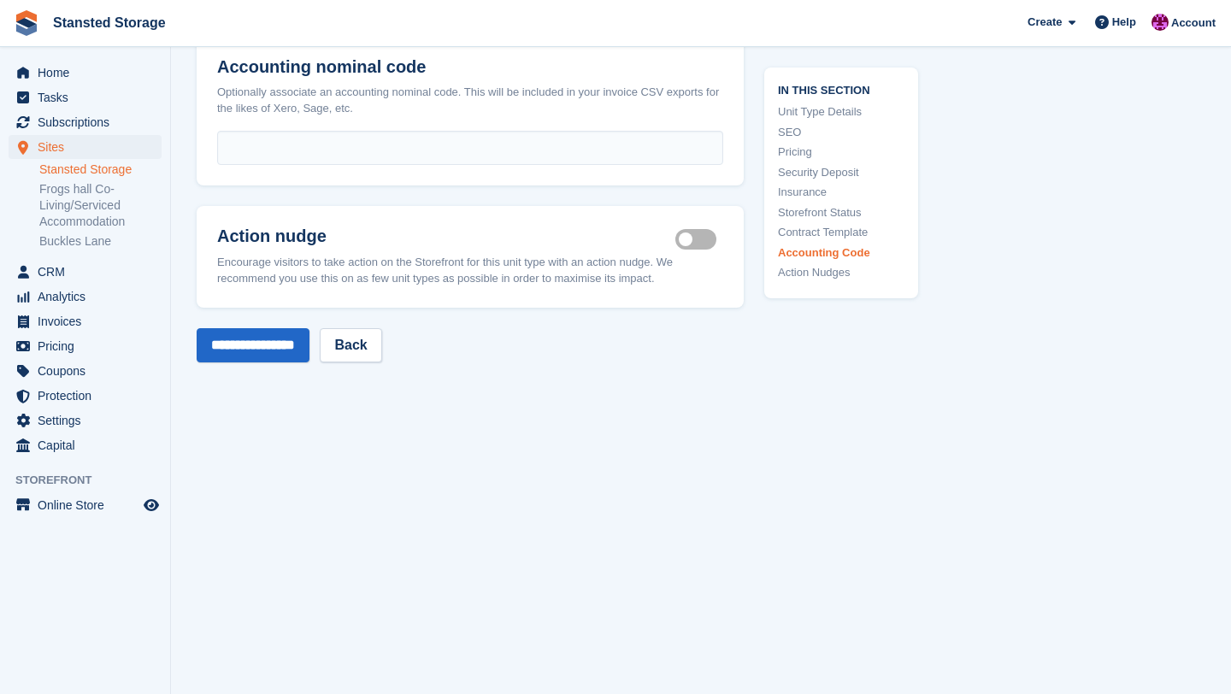
scroll to position [3269, 0]
